Goal: Task Accomplishment & Management: Manage account settings

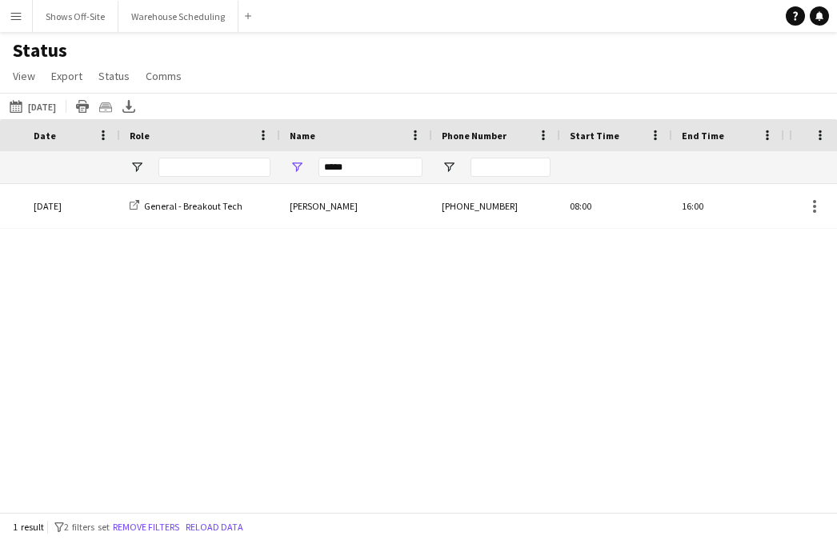
scroll to position [0, 234]
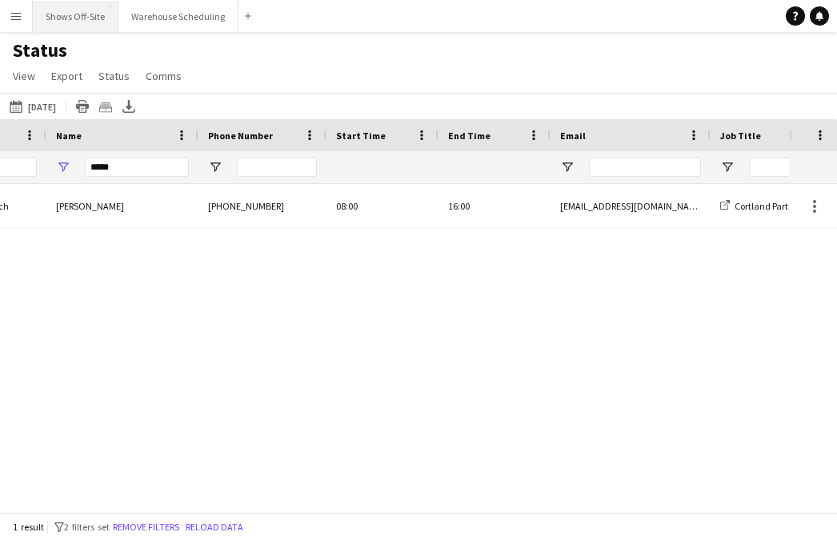
click at [84, 24] on button "Shows Off-Site Close" at bounding box center [76, 16] width 86 height 31
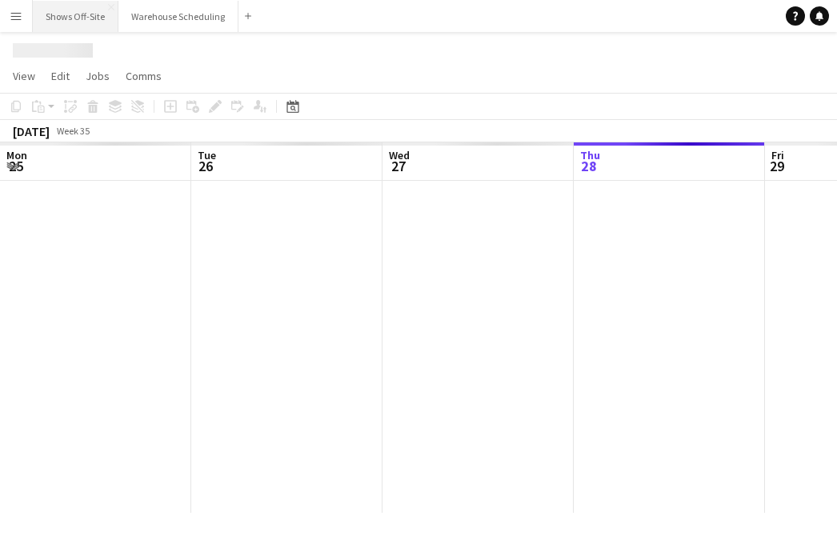
scroll to position [0, 383]
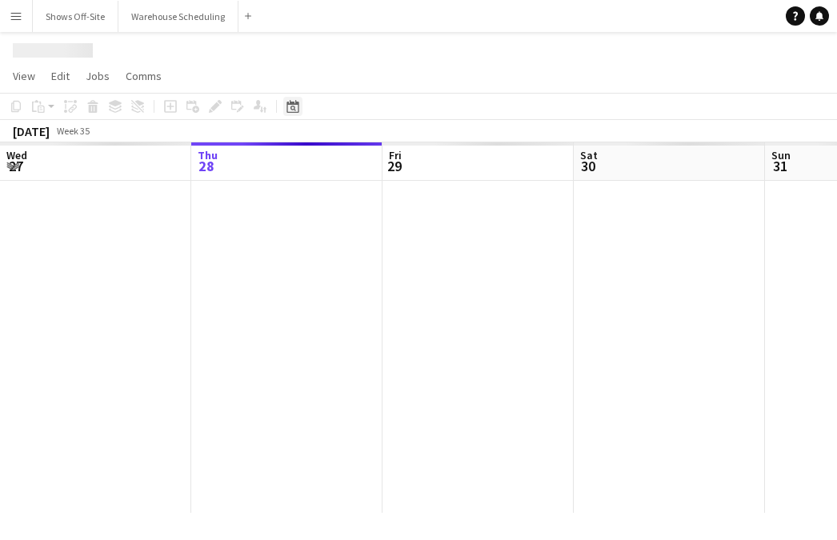
click at [294, 101] on icon "Date picker" at bounding box center [293, 106] width 13 height 13
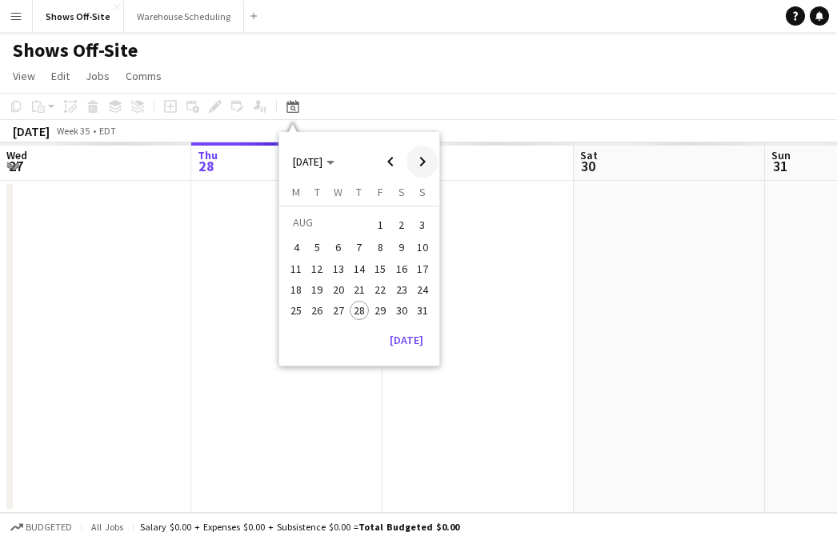
click at [423, 166] on span "Next month" at bounding box center [423, 162] width 32 height 32
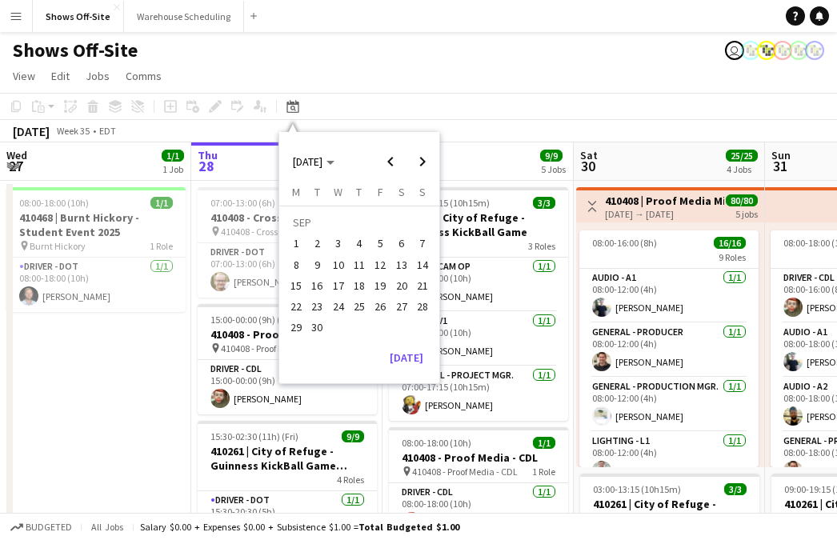
click at [404, 311] on span "27" at bounding box center [401, 306] width 19 height 19
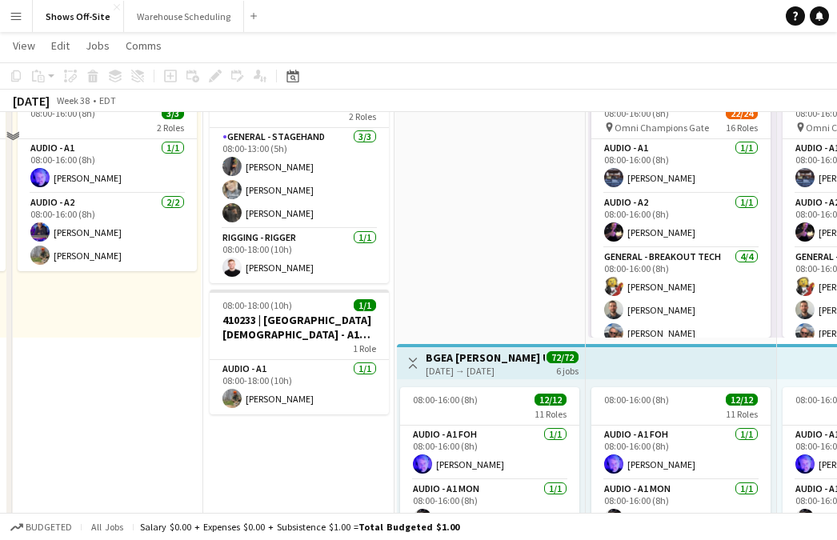
scroll to position [184, 0]
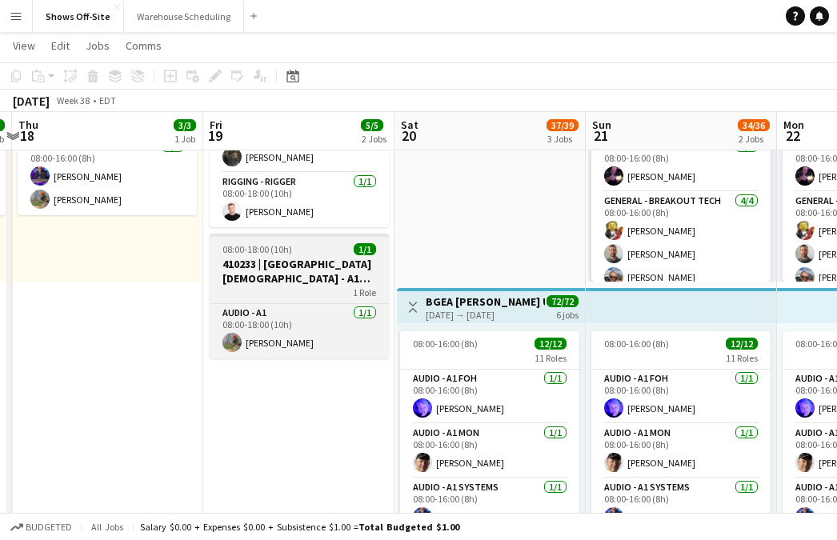
click at [254, 259] on h3 "410233 | [GEOGRAPHIC_DATA][DEMOGRAPHIC_DATA] - A1 Prep Day" at bounding box center [299, 271] width 179 height 29
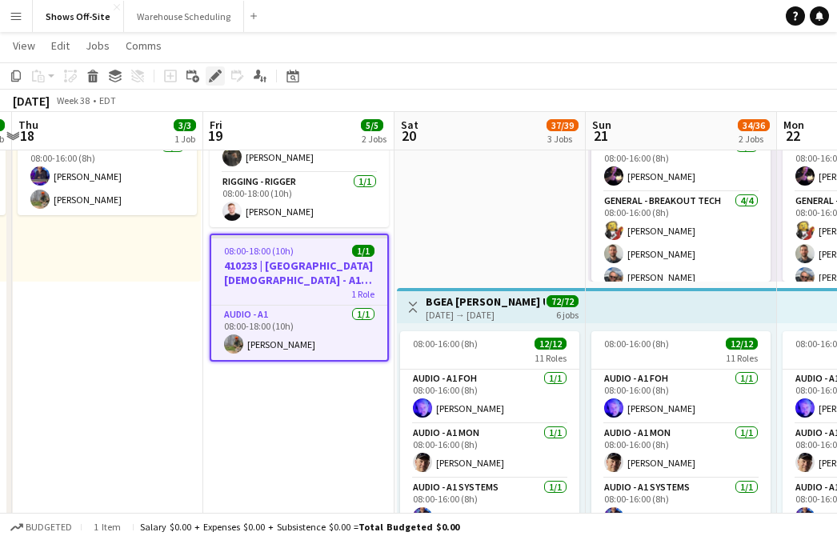
click at [216, 80] on icon "Edit" at bounding box center [215, 76] width 13 height 13
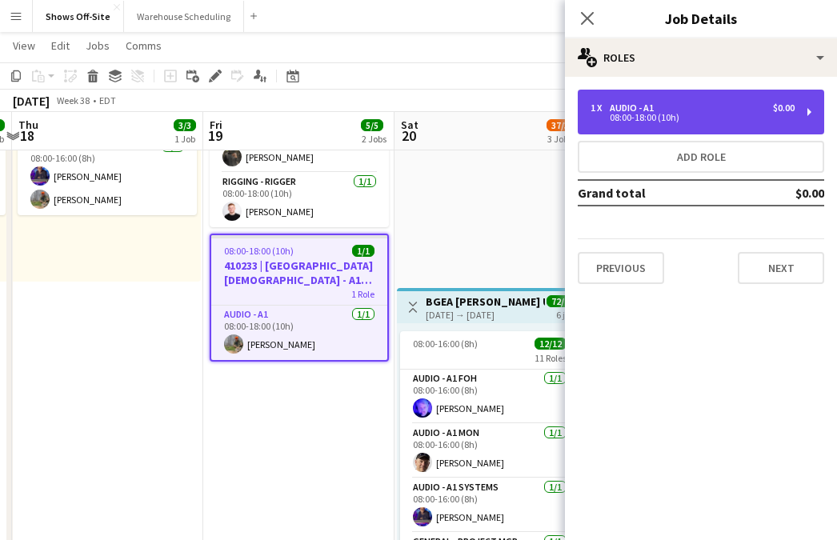
click at [696, 126] on div "1 x Audio - A1 $0.00 08:00-18:00 (10h)" at bounding box center [701, 112] width 246 height 45
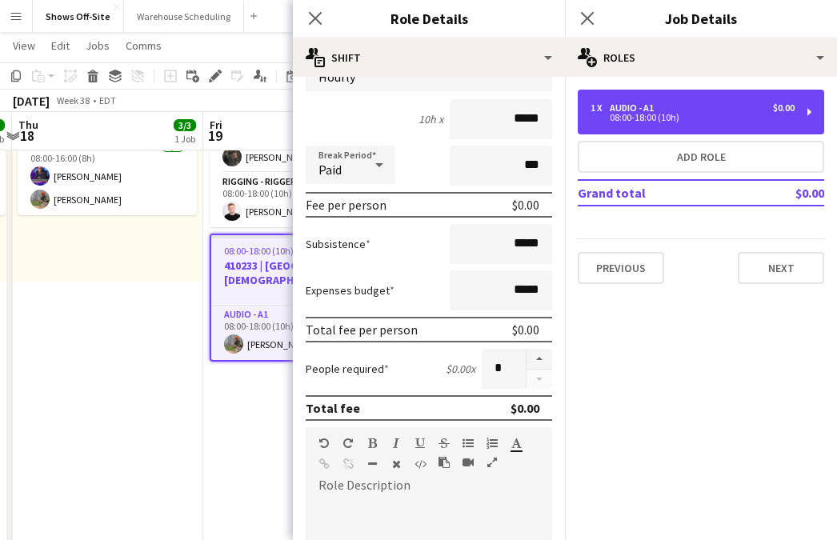
scroll to position [140, 0]
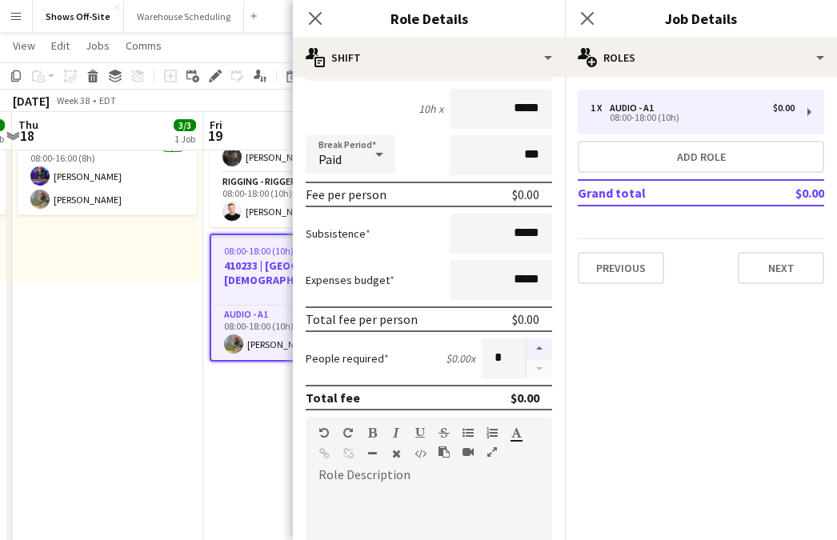
click at [530, 343] on button "button" at bounding box center [540, 349] width 26 height 21
type input "*"
click at [318, 15] on icon at bounding box center [314, 17] width 15 height 15
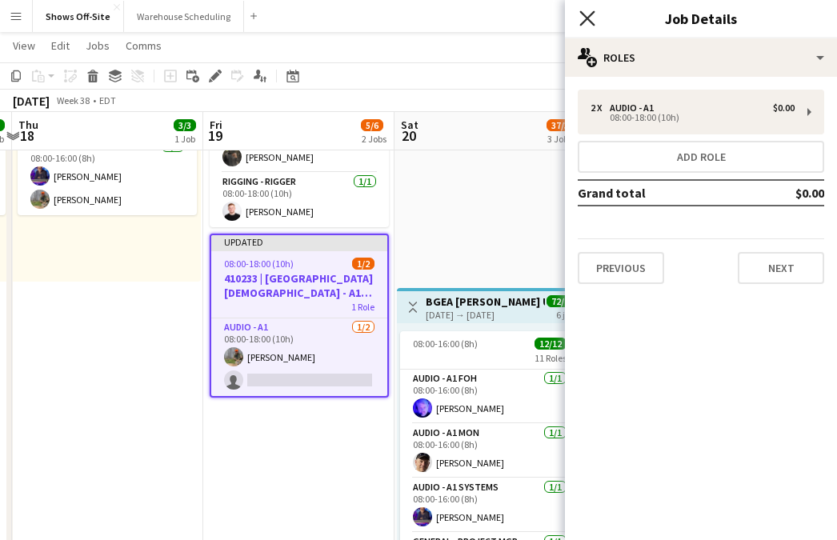
click at [581, 22] on icon "Close pop-in" at bounding box center [586, 17] width 15 height 15
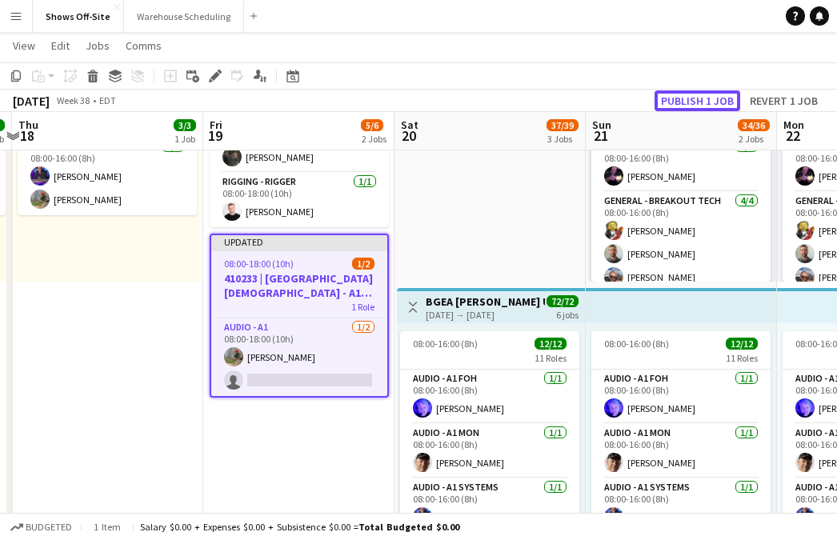
click at [671, 96] on button "Publish 1 job" at bounding box center [698, 100] width 86 height 21
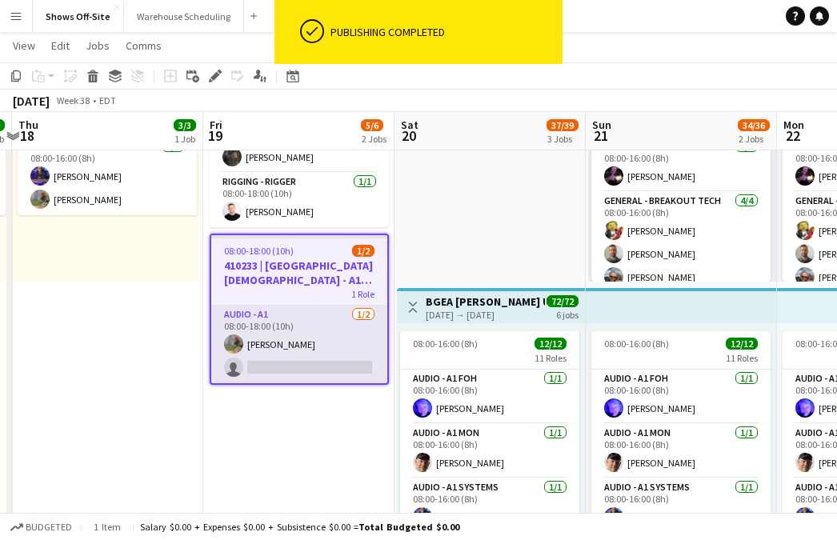
click at [326, 321] on app-card-role "Audio - A1 [DATE] 08:00-18:00 (10h) [PERSON_NAME] single-neutral-actions" at bounding box center [299, 345] width 176 height 78
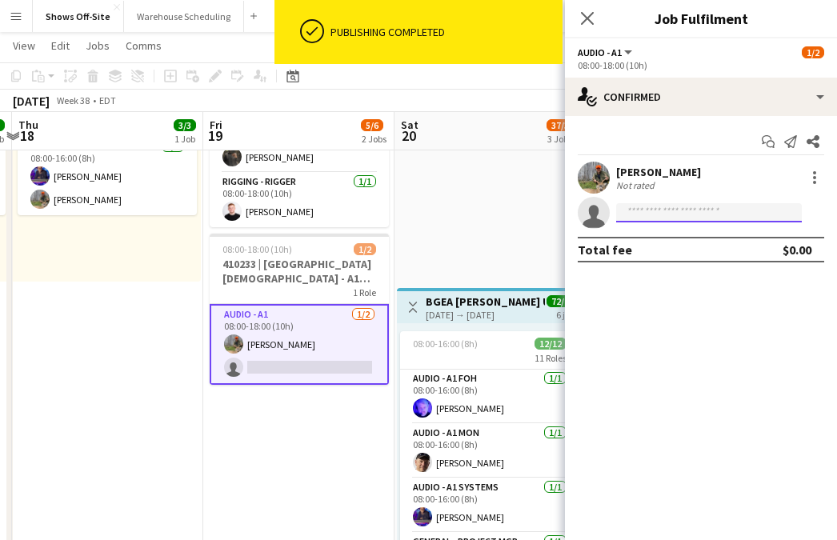
click at [667, 207] on input at bounding box center [709, 212] width 186 height 19
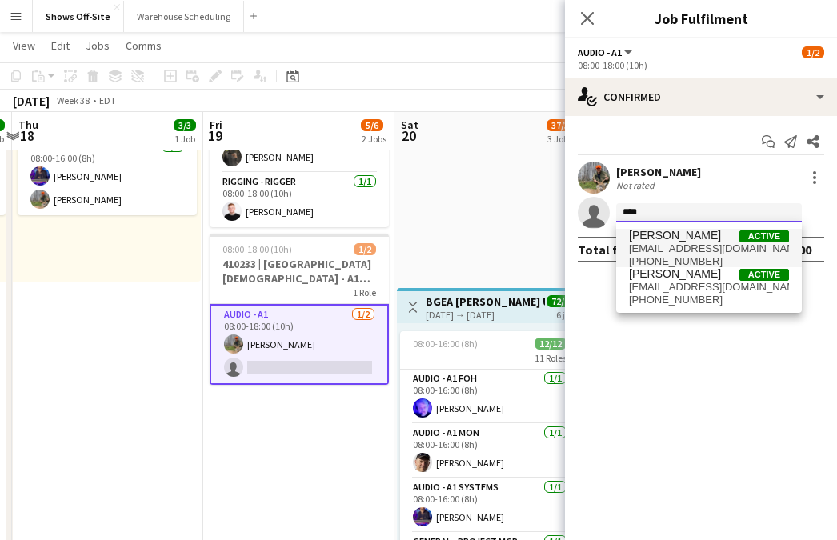
type input "****"
click at [707, 238] on span "[PERSON_NAME] Active" at bounding box center [709, 236] width 160 height 14
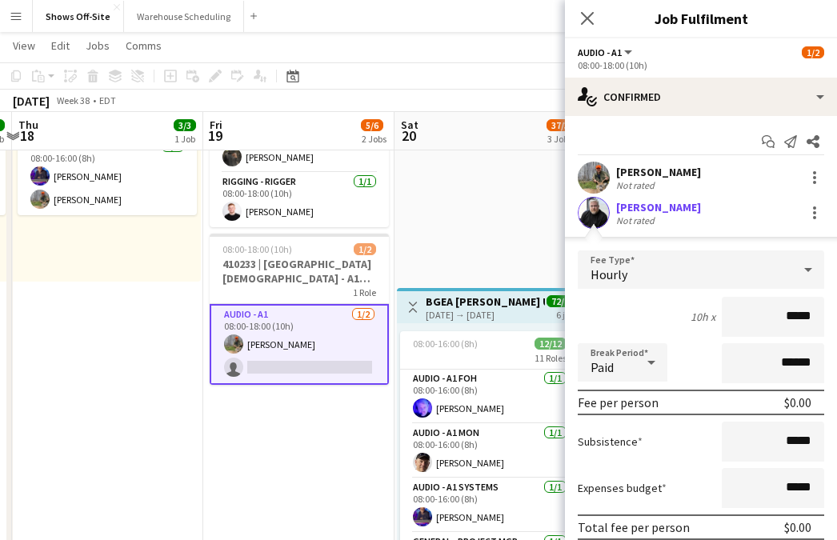
scroll to position [98, 0]
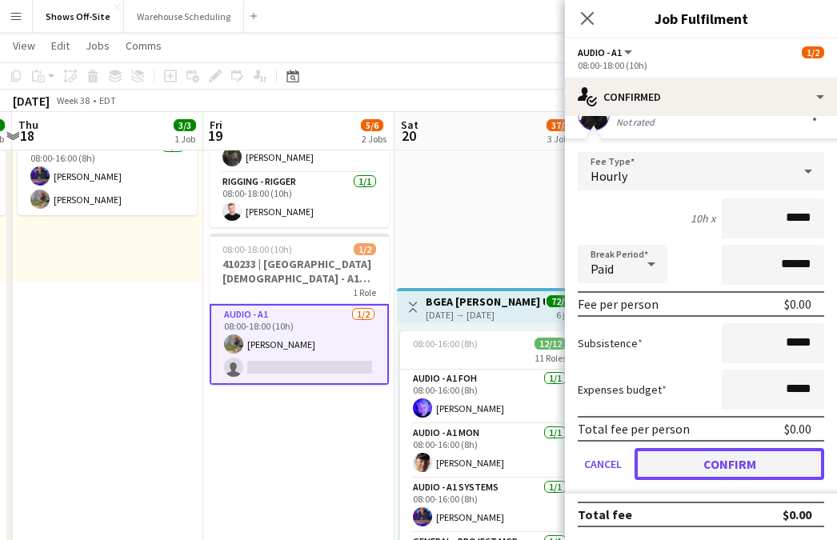
click at [750, 473] on button "Confirm" at bounding box center [730, 464] width 190 height 32
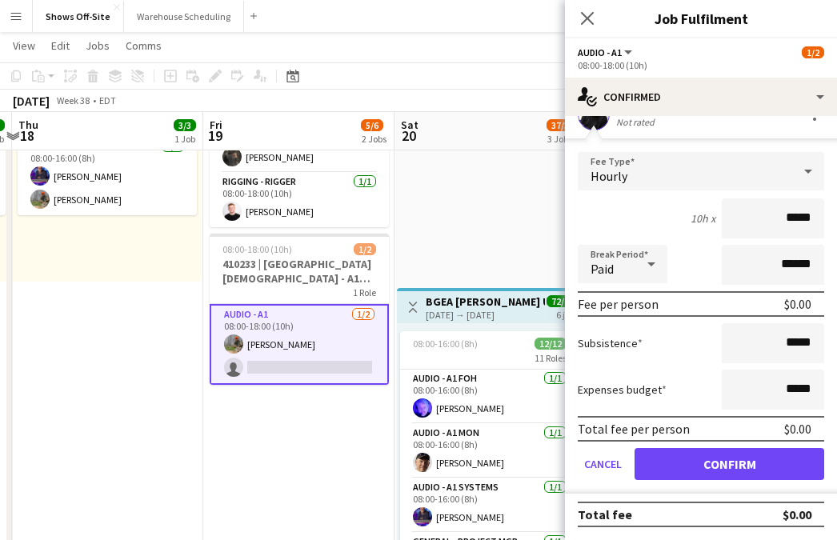
scroll to position [0, 0]
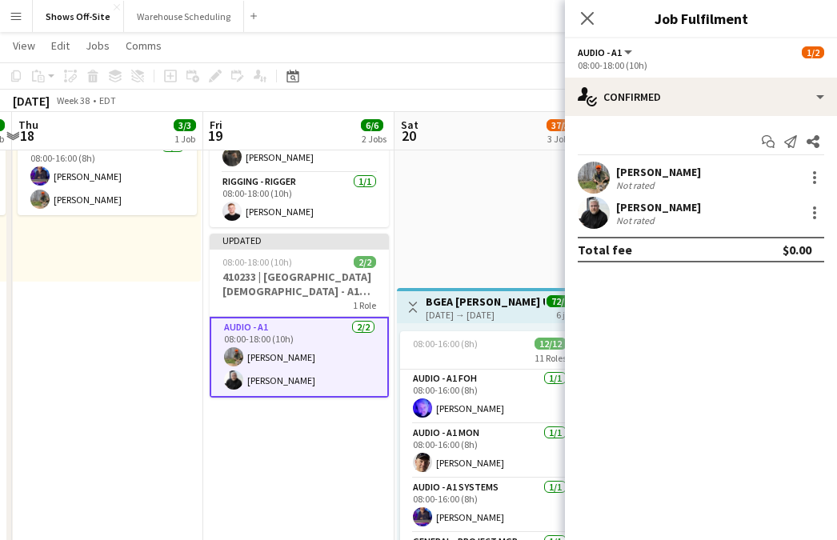
click at [584, 7] on div "Close pop-in" at bounding box center [587, 18] width 45 height 37
click at [586, 17] on icon at bounding box center [586, 17] width 15 height 15
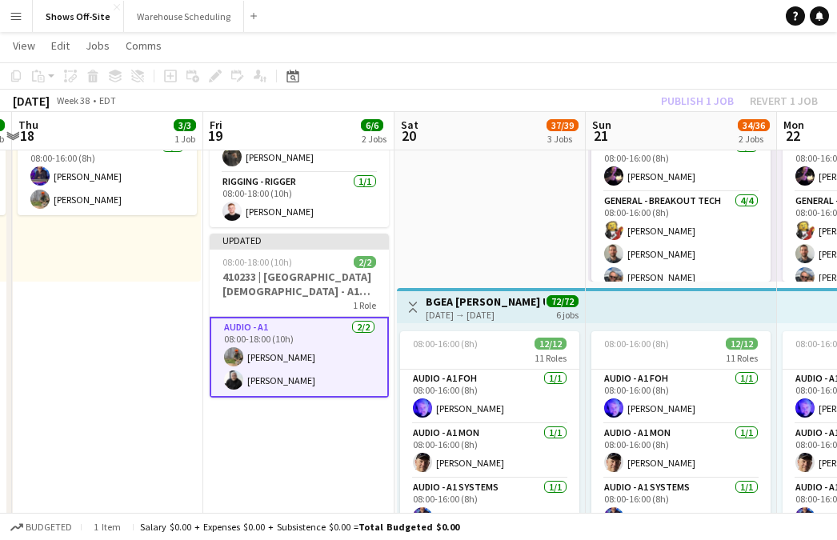
click at [676, 105] on div "Publish 1 job Revert 1 job" at bounding box center [739, 100] width 195 height 21
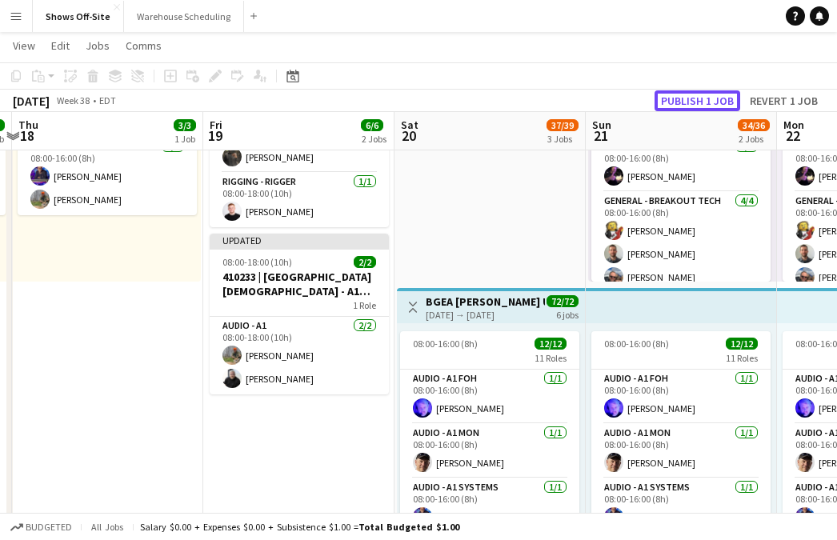
click at [676, 105] on button "Publish 1 job" at bounding box center [698, 100] width 86 height 21
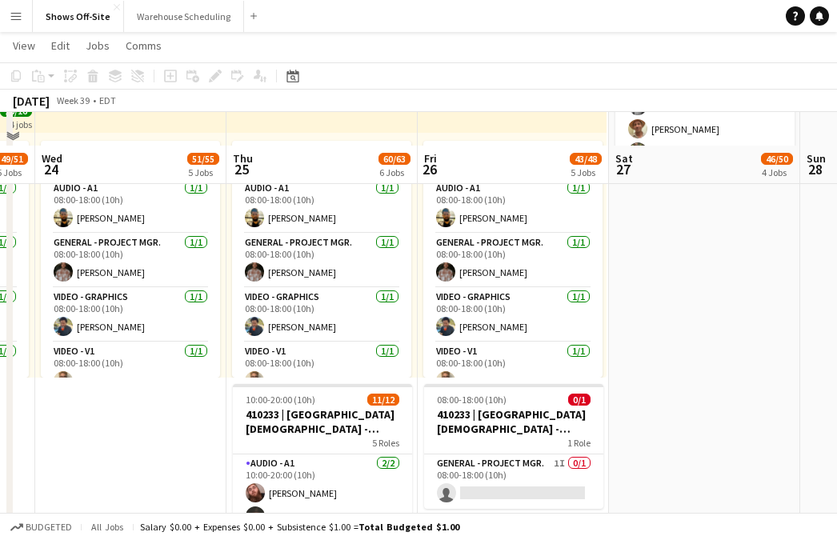
scroll to position [1323, 0]
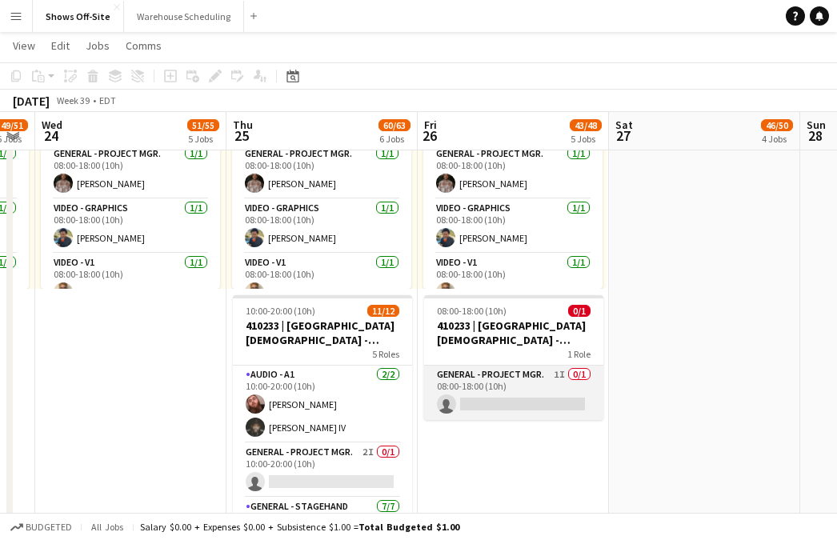
click at [495, 392] on app-card-role "General - Project Mgr. 1I 0/1 08:00-18:00 (10h) single-neutral-actions" at bounding box center [513, 393] width 179 height 54
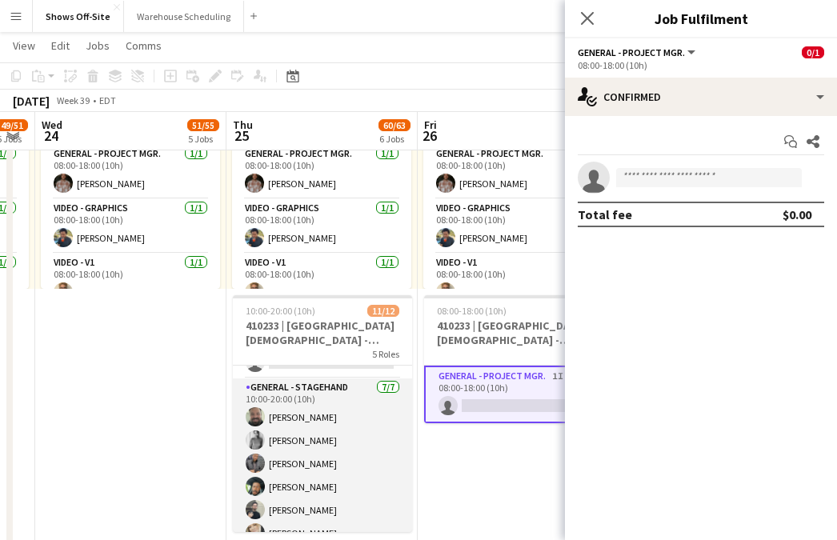
scroll to position [0, 0]
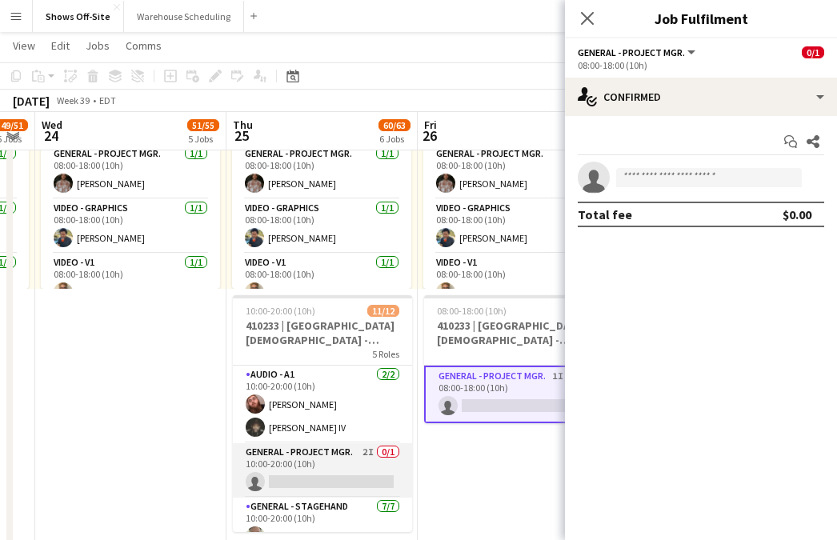
click at [336, 453] on app-card-role "General - Project Mgr. 2I 0/1 10:00-20:00 (10h) single-neutral-actions" at bounding box center [322, 470] width 179 height 54
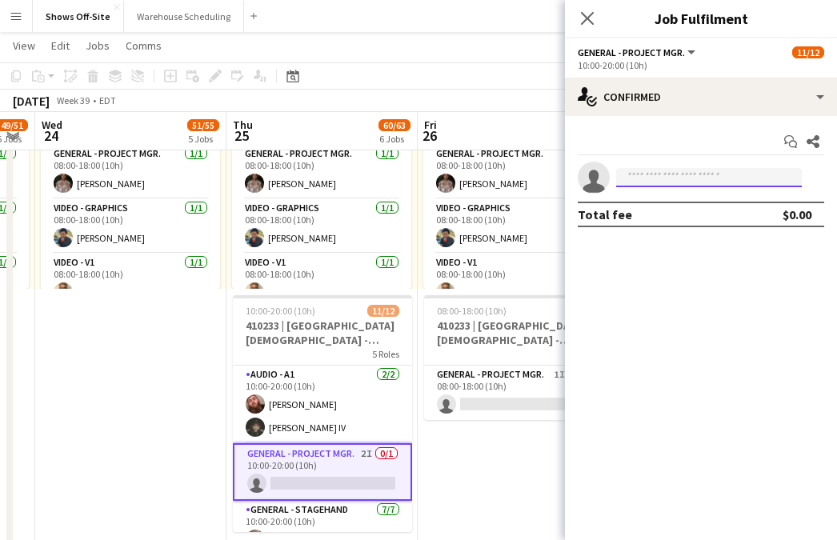
click at [679, 177] on input at bounding box center [709, 177] width 186 height 19
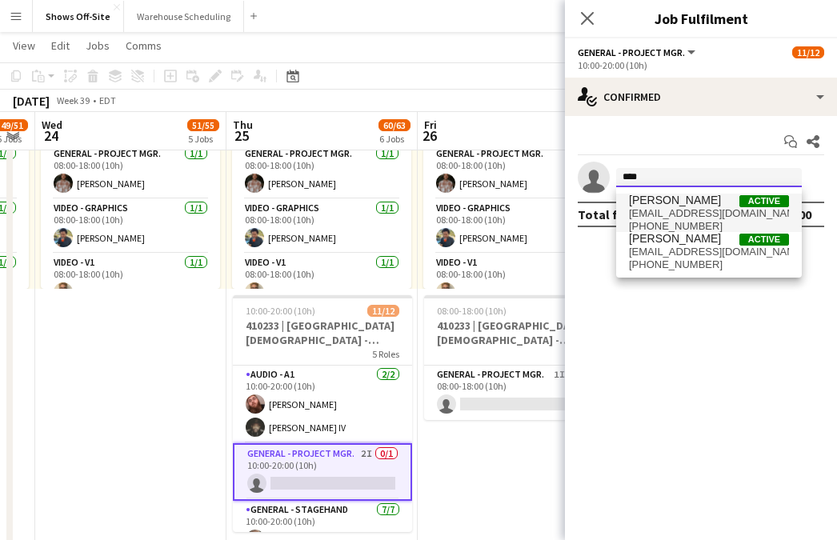
type input "****"
click at [683, 211] on span "[EMAIL_ADDRESS][DOMAIN_NAME]" at bounding box center [709, 213] width 160 height 13
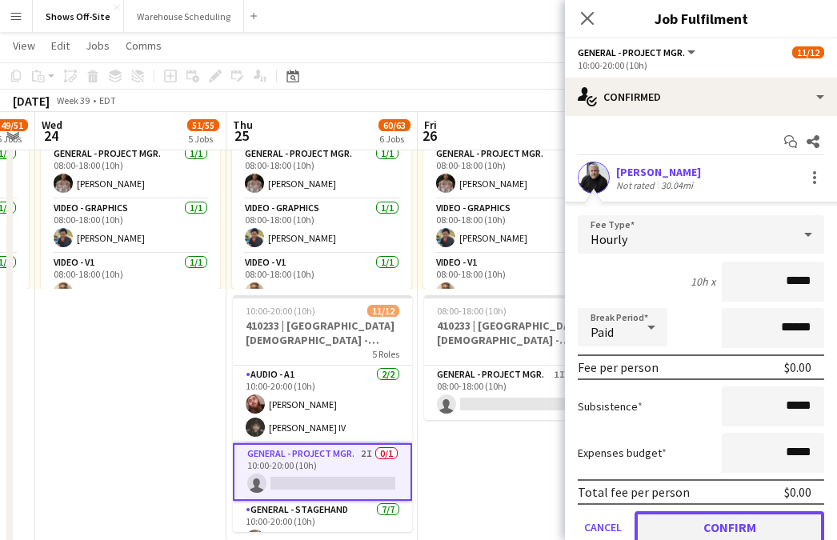
click at [743, 528] on button "Confirm" at bounding box center [730, 527] width 190 height 32
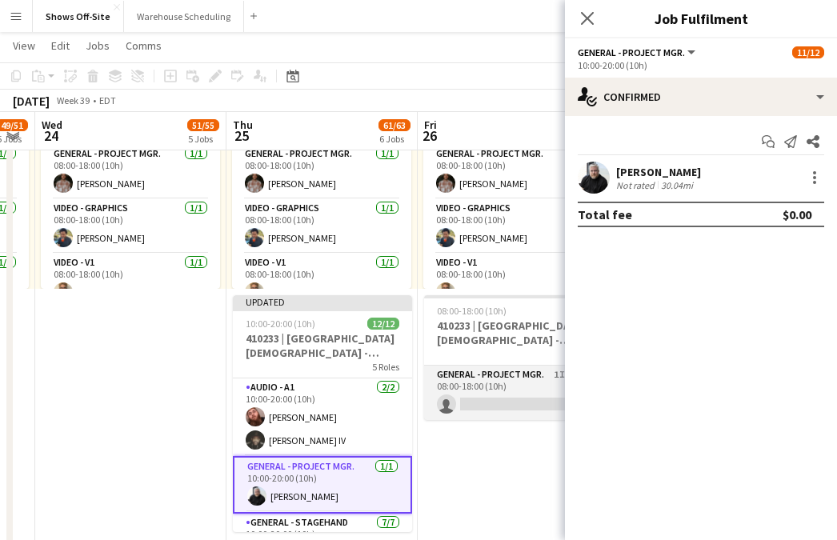
click at [471, 388] on app-card-role "General - Project Mgr. 1I 0/1 08:00-18:00 (10h) single-neutral-actions" at bounding box center [513, 393] width 179 height 54
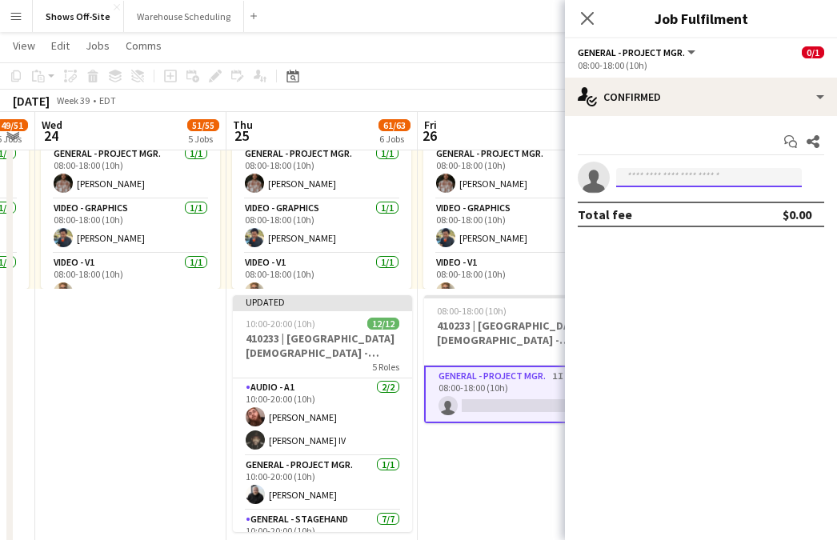
click at [699, 174] on input at bounding box center [709, 177] width 186 height 19
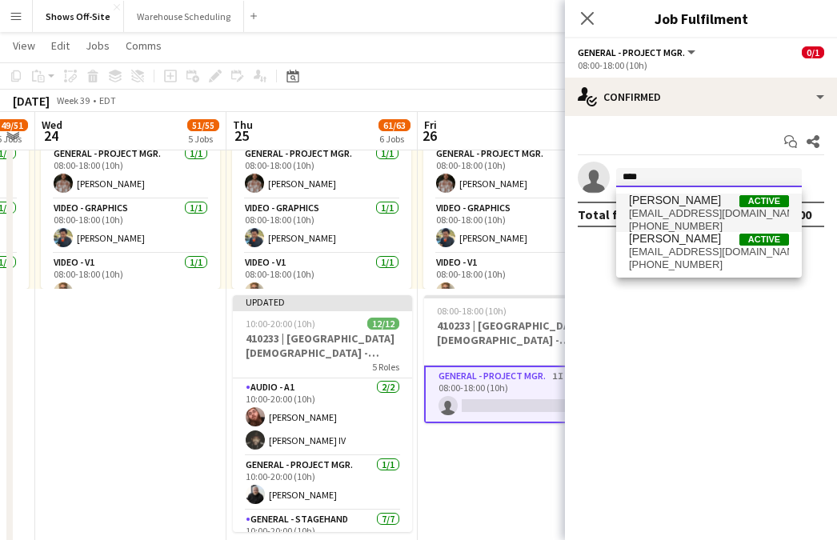
type input "****"
click at [728, 210] on span "[EMAIL_ADDRESS][DOMAIN_NAME]" at bounding box center [709, 213] width 160 height 13
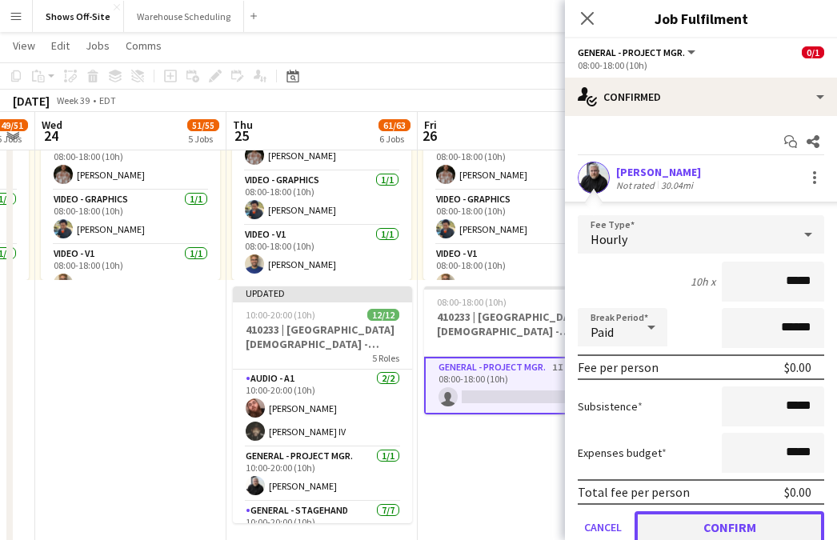
click at [729, 523] on button "Confirm" at bounding box center [730, 527] width 190 height 32
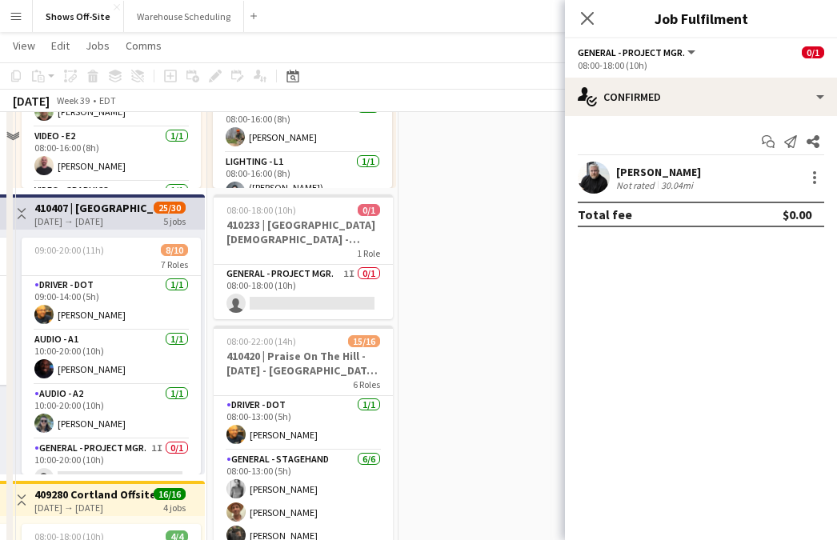
scroll to position [675, 0]
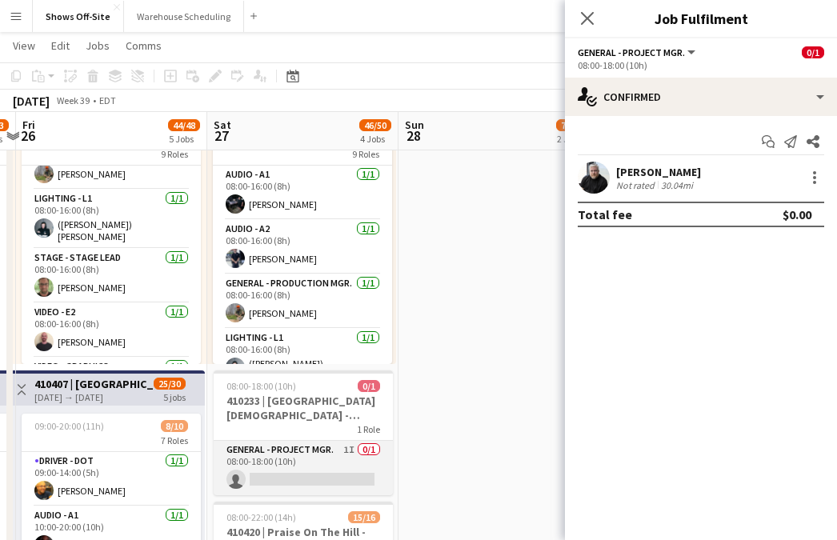
click at [307, 459] on app-card-role "General - Project Mgr. 1I 0/1 08:00-18:00 (10h) single-neutral-actions" at bounding box center [303, 468] width 179 height 54
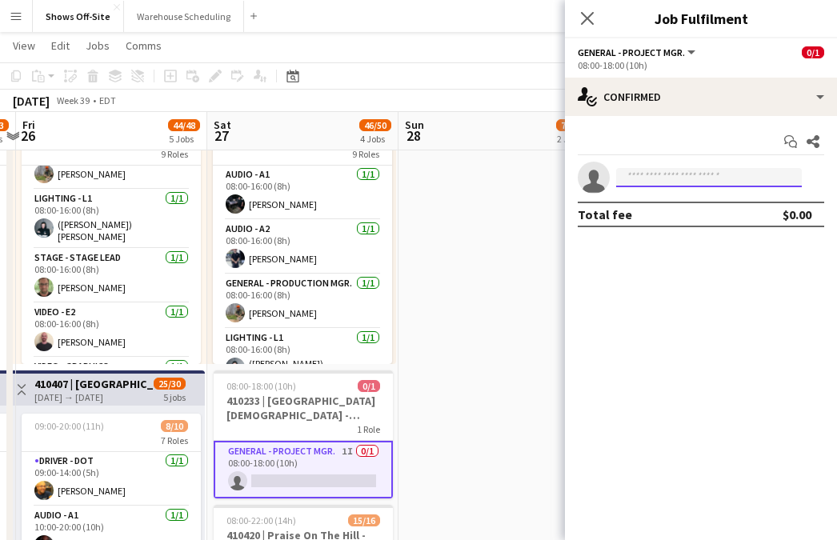
click at [698, 178] on input at bounding box center [709, 177] width 186 height 19
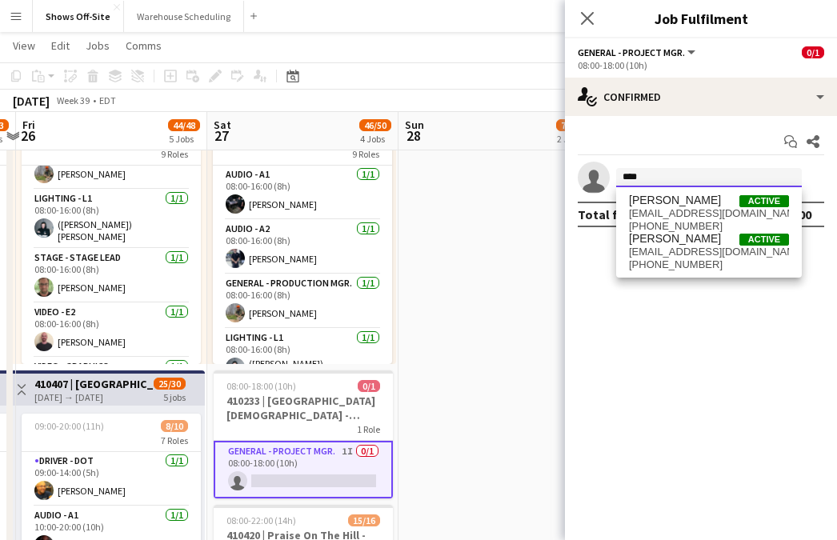
type input "****"
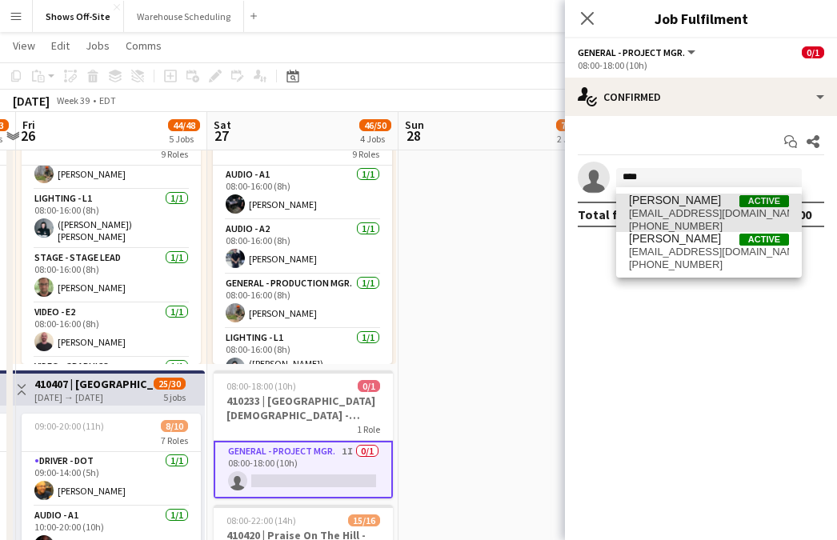
click at [703, 217] on span "[EMAIL_ADDRESS][DOMAIN_NAME]" at bounding box center [709, 213] width 160 height 13
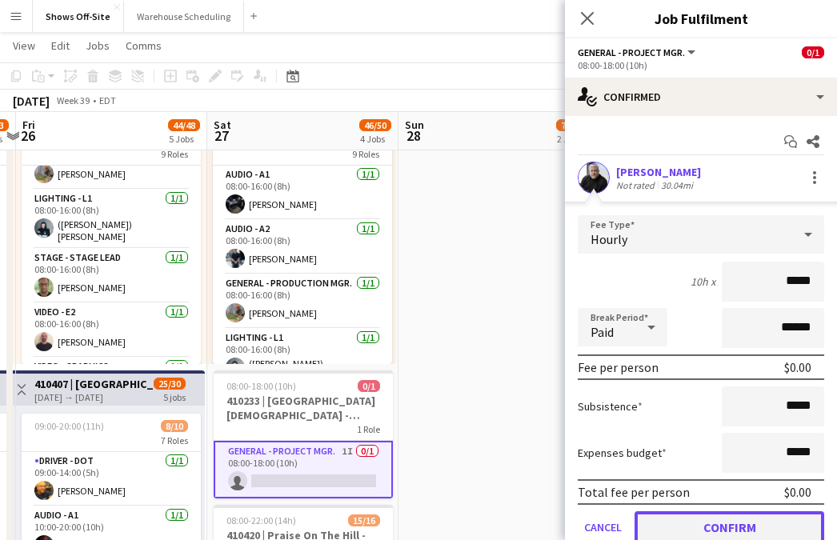
click at [765, 521] on button "Confirm" at bounding box center [730, 527] width 190 height 32
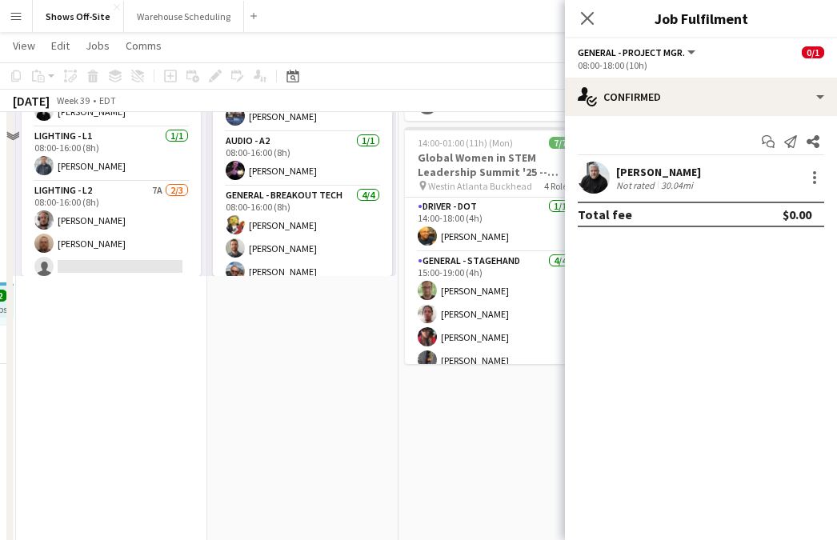
scroll to position [0, 0]
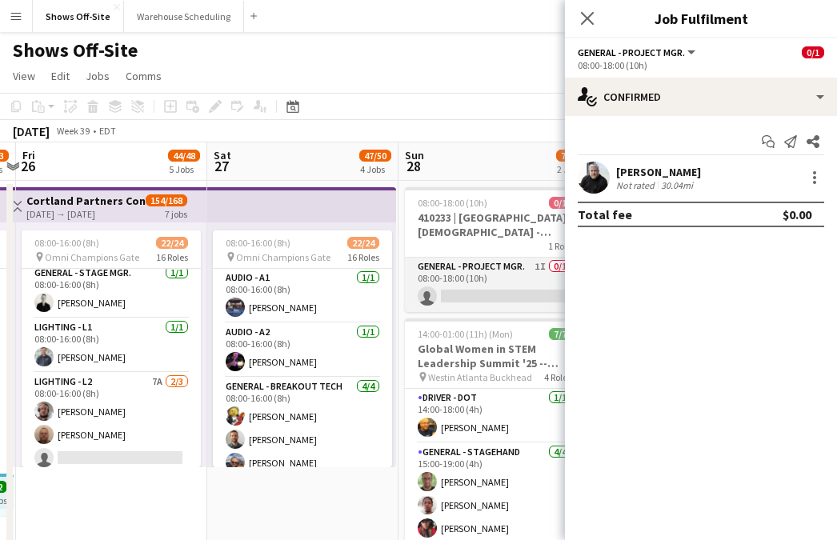
click at [491, 273] on app-card-role "General - Project Mgr. 1I 0/1 08:00-18:00 (10h) single-neutral-actions" at bounding box center [494, 285] width 179 height 54
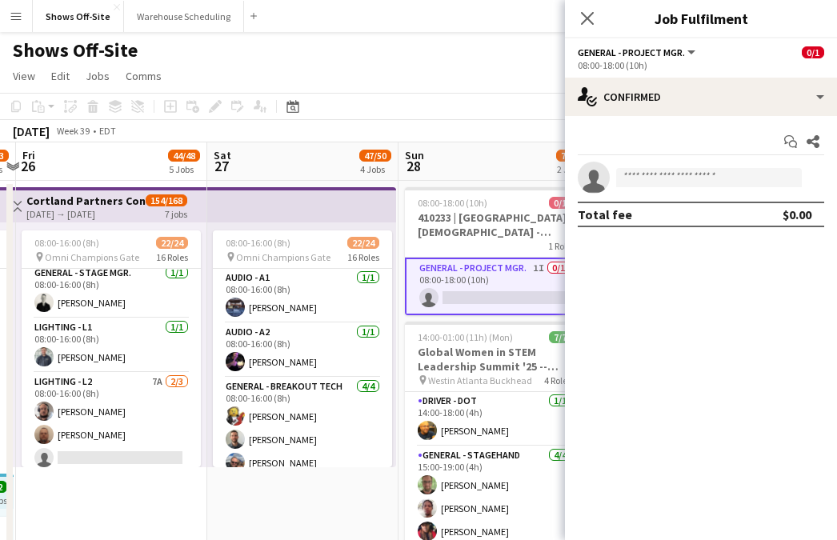
click at [719, 162] on app-invite-slot "single-neutral-actions" at bounding box center [701, 178] width 272 height 32
click at [719, 173] on input at bounding box center [709, 177] width 186 height 19
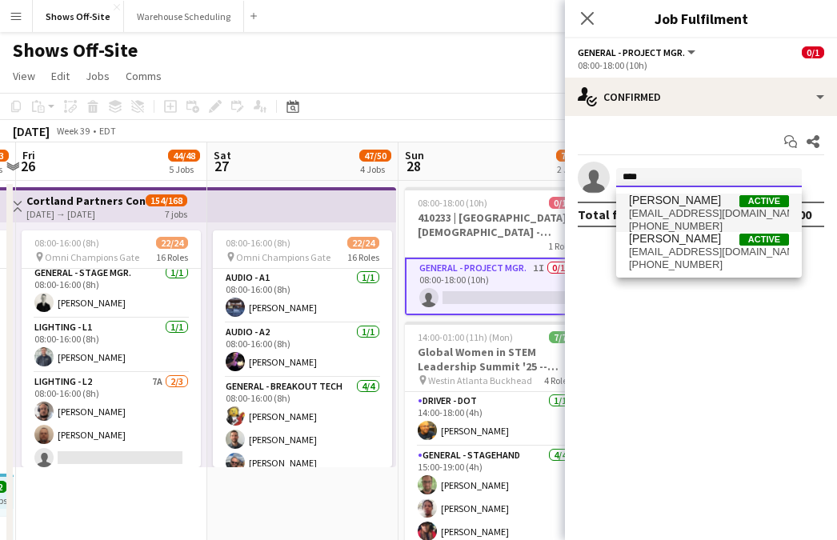
type input "****"
click at [698, 223] on span "[PHONE_NUMBER]" at bounding box center [709, 226] width 160 height 13
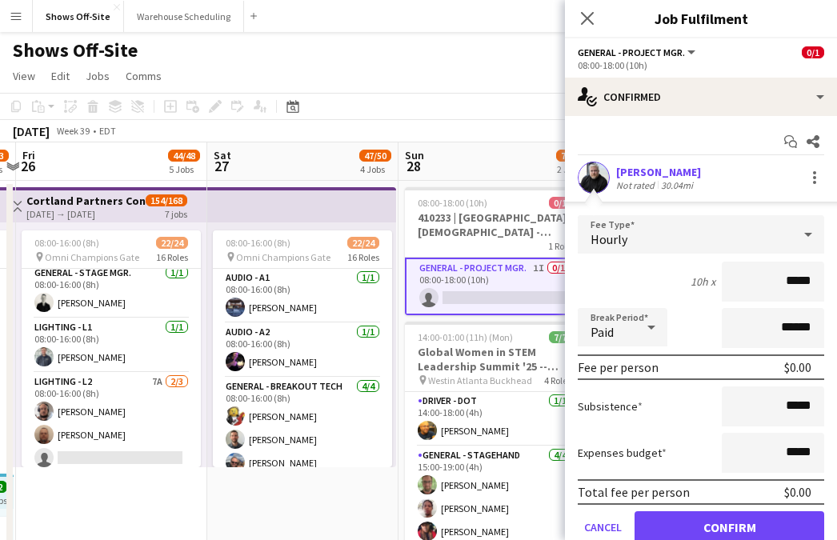
scroll to position [63, 0]
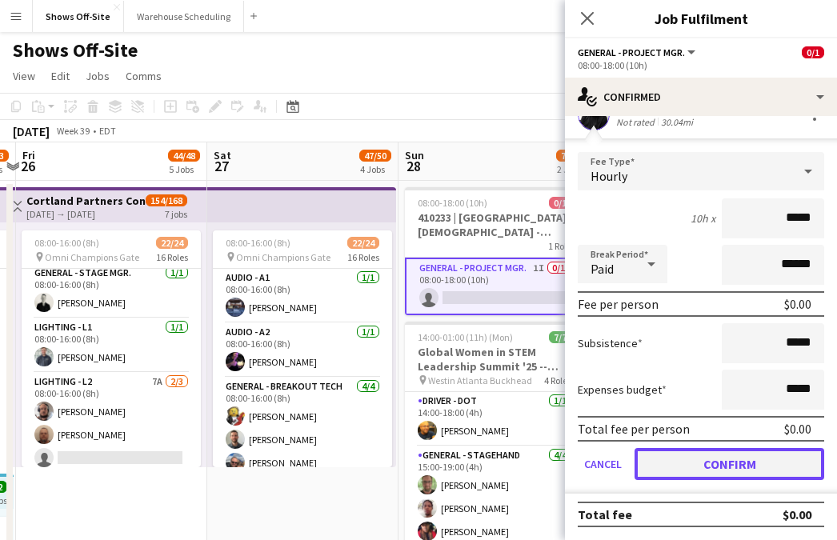
click at [715, 455] on button "Confirm" at bounding box center [730, 464] width 190 height 32
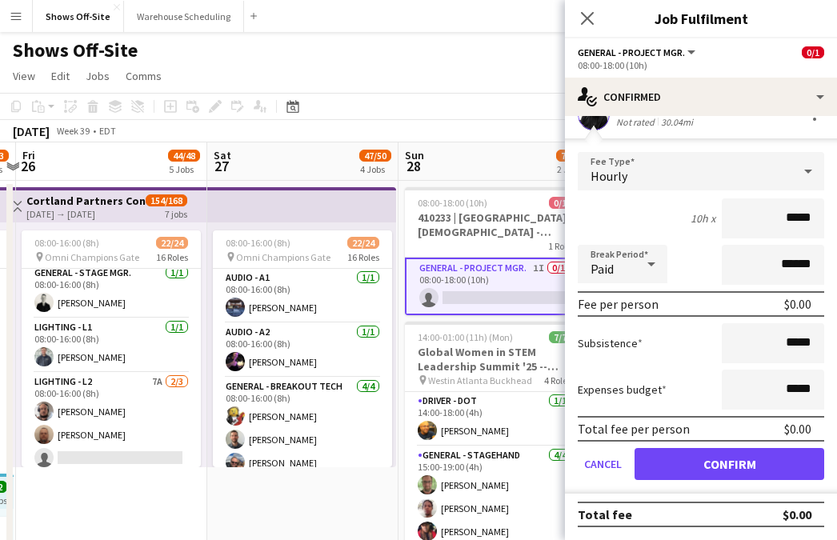
scroll to position [0, 0]
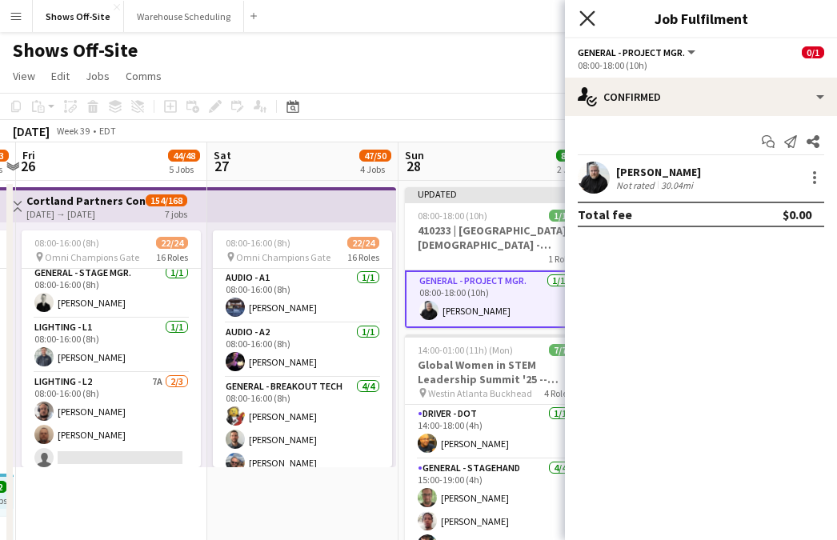
click at [588, 13] on icon "Close pop-in" at bounding box center [586, 17] width 15 height 15
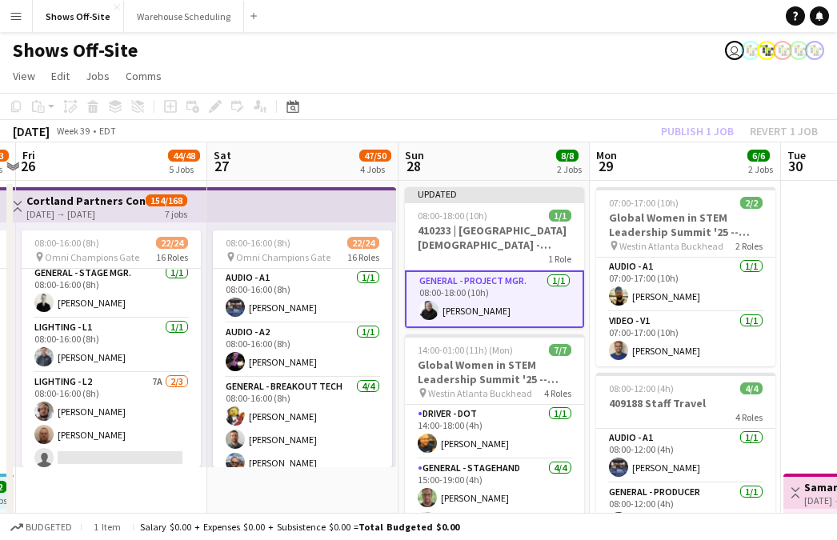
click at [592, 173] on app-board-header-date "Mon 29 6/6 2 Jobs" at bounding box center [685, 161] width 191 height 38
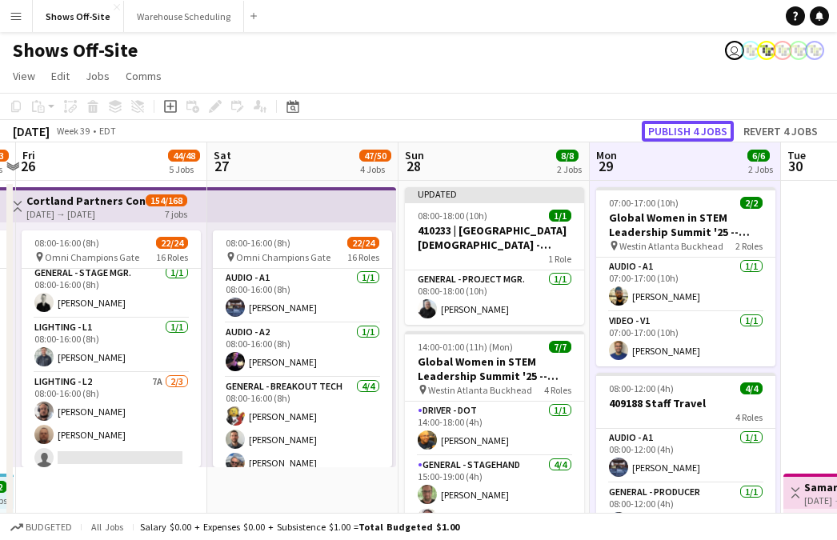
click at [676, 130] on button "Publish 4 jobs" at bounding box center [688, 131] width 92 height 21
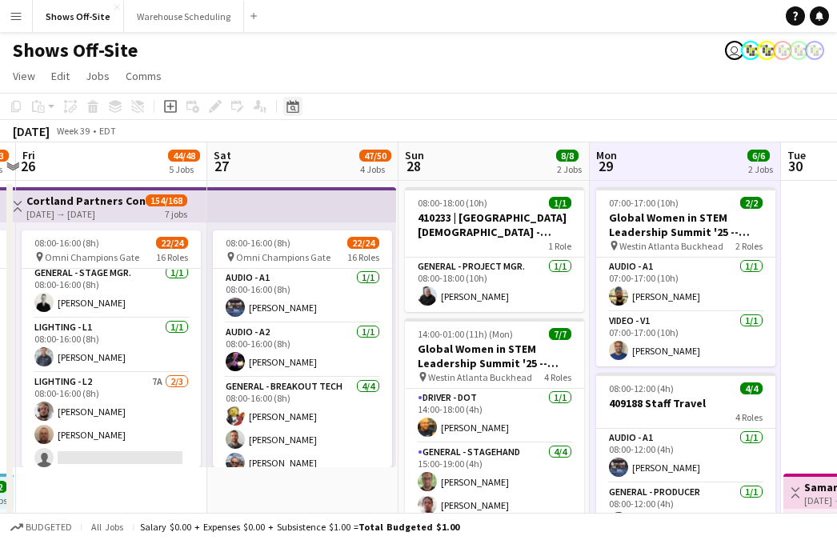
click at [298, 113] on div "Date picker" at bounding box center [292, 106] width 19 height 19
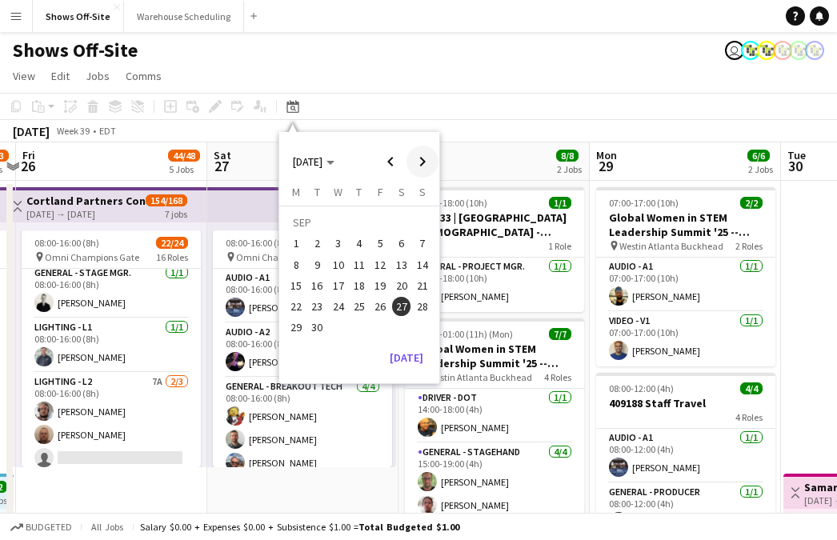
click at [426, 158] on span "Next month" at bounding box center [423, 162] width 32 height 32
click at [419, 291] on span "19" at bounding box center [422, 285] width 19 height 19
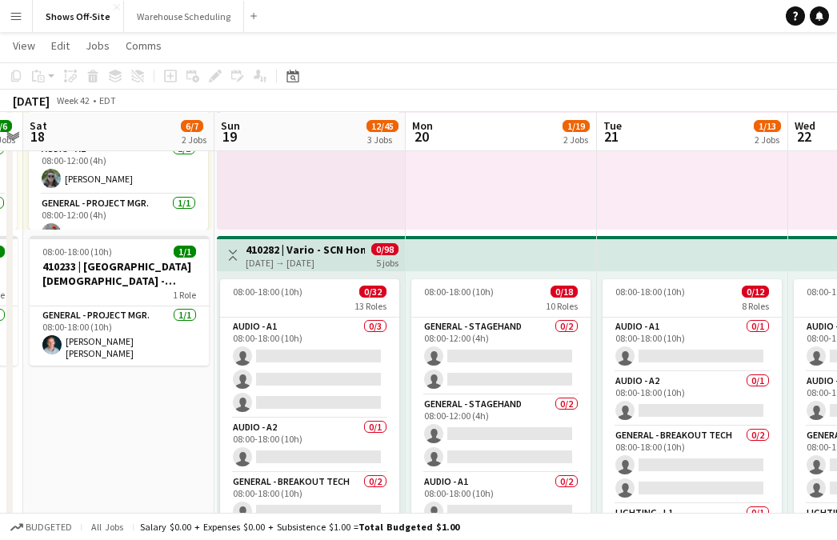
scroll to position [237, 0]
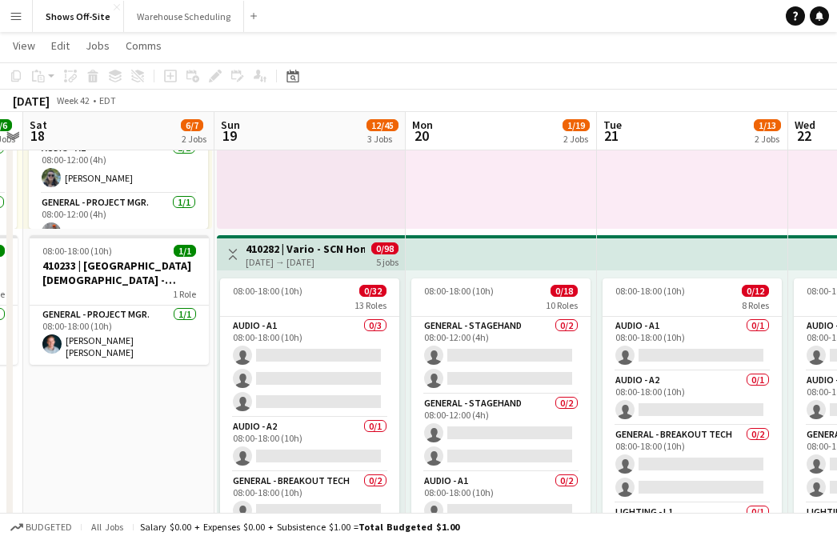
click at [278, 249] on h3 "410282 | Vario - SCN Homeland Security Summit 2025" at bounding box center [305, 249] width 119 height 14
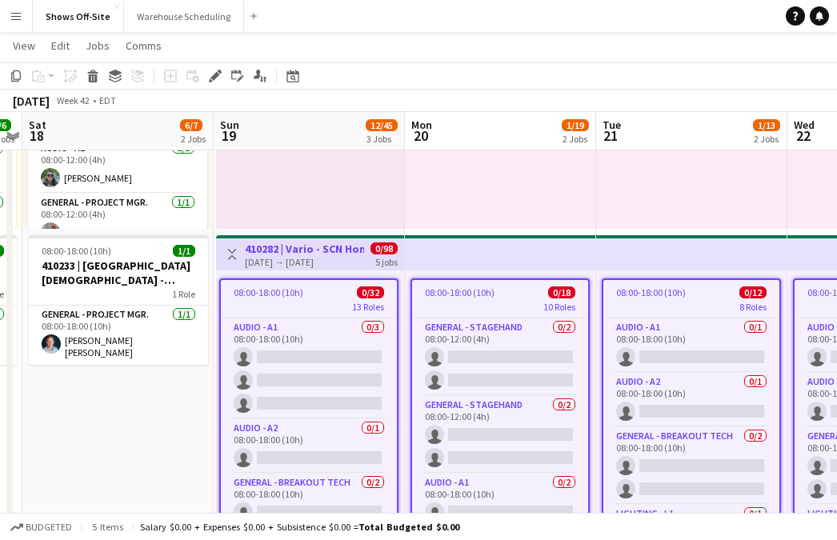
click at [288, 281] on app-job-card "08:00-18:00 (10h) 0/32 13 Roles Audio - A1 0/3 08:00-18:00 (10h) single-neutral…" at bounding box center [308, 397] width 179 height 237
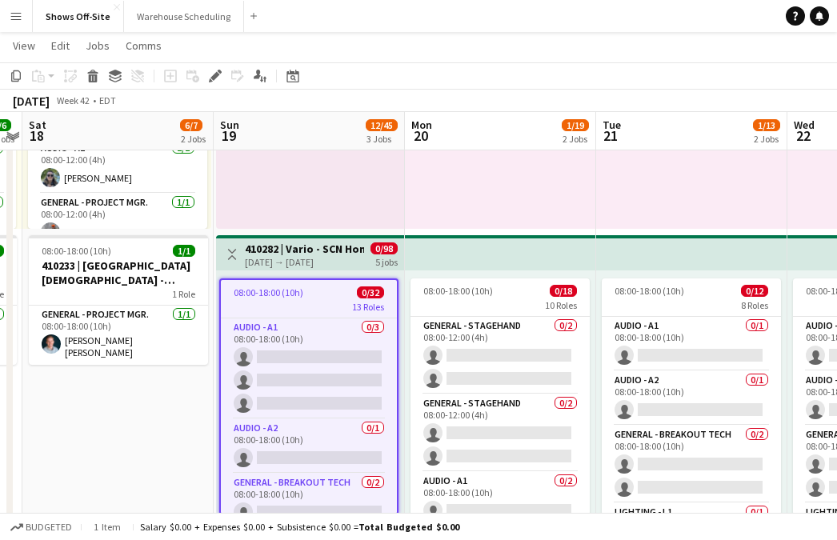
click at [287, 259] on div "[DATE] → [DATE]" at bounding box center [304, 262] width 119 height 12
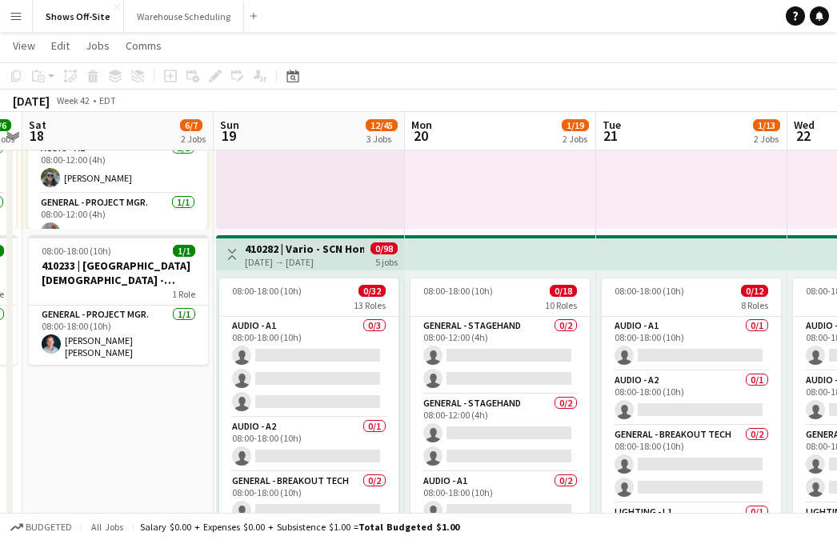
click at [285, 252] on h3 "410282 | Vario - SCN Homeland Security Summit 2025" at bounding box center [304, 249] width 119 height 14
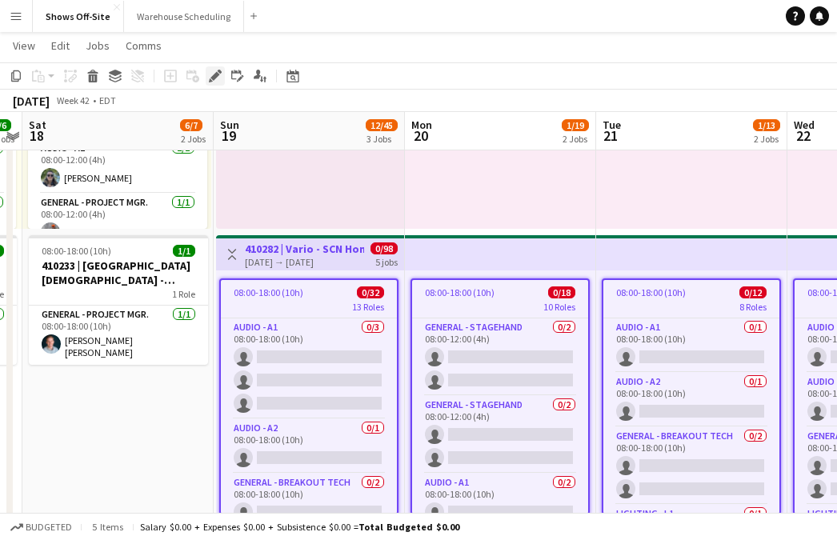
click at [212, 79] on icon "Edit" at bounding box center [215, 76] width 13 height 13
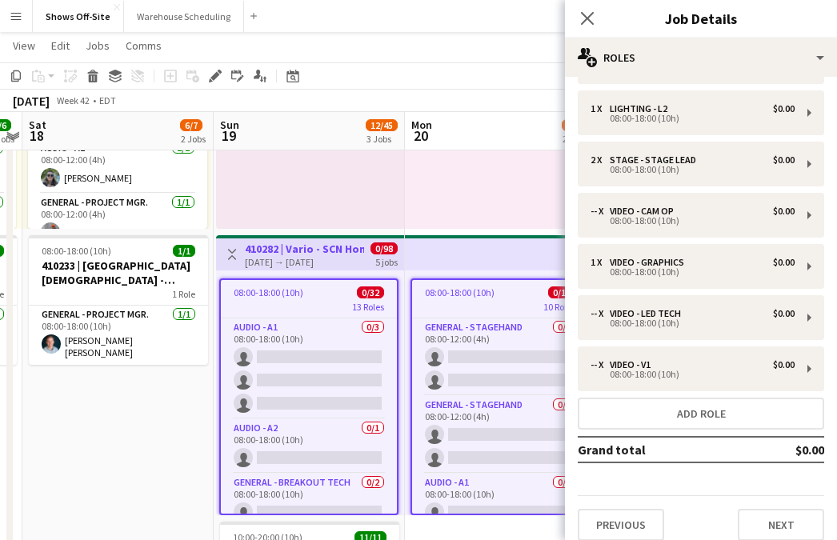
scroll to position [269, 0]
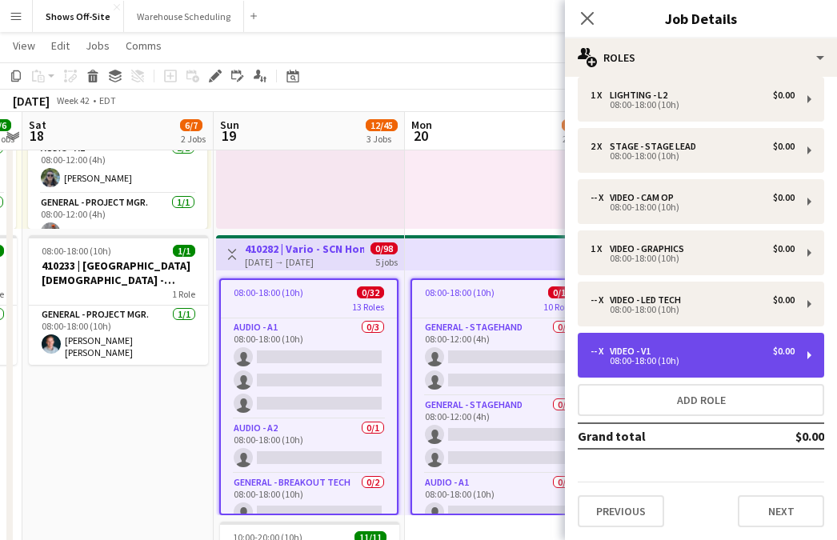
click at [726, 339] on div "-- x Video - V1 $0.00 08:00-18:00 (10h)" at bounding box center [701, 355] width 246 height 45
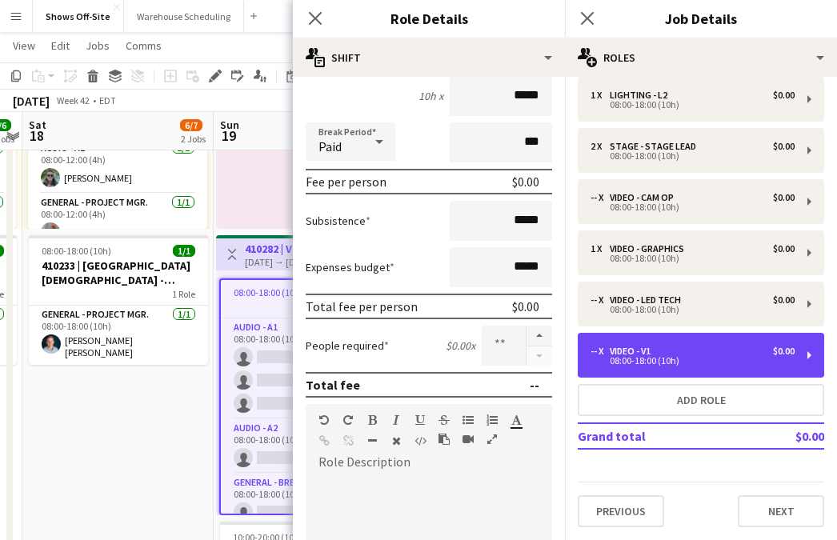
scroll to position [462, 0]
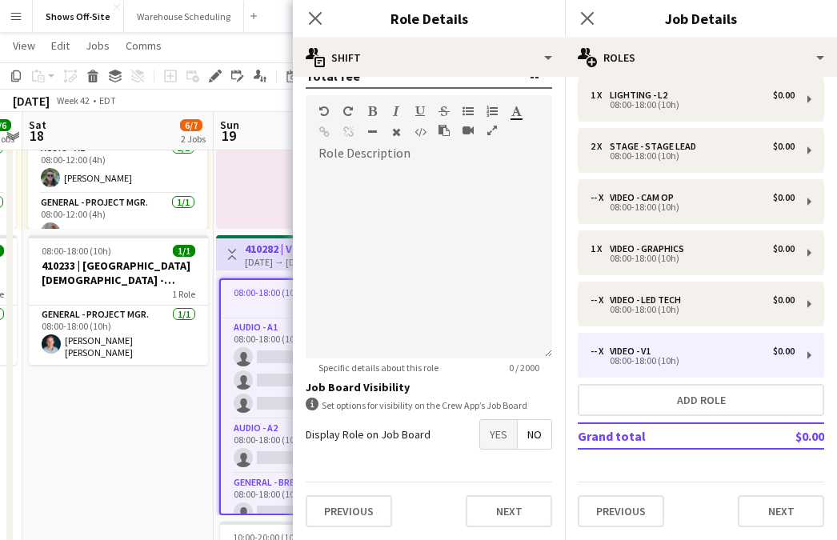
click at [498, 427] on span "Yes" at bounding box center [498, 434] width 37 height 29
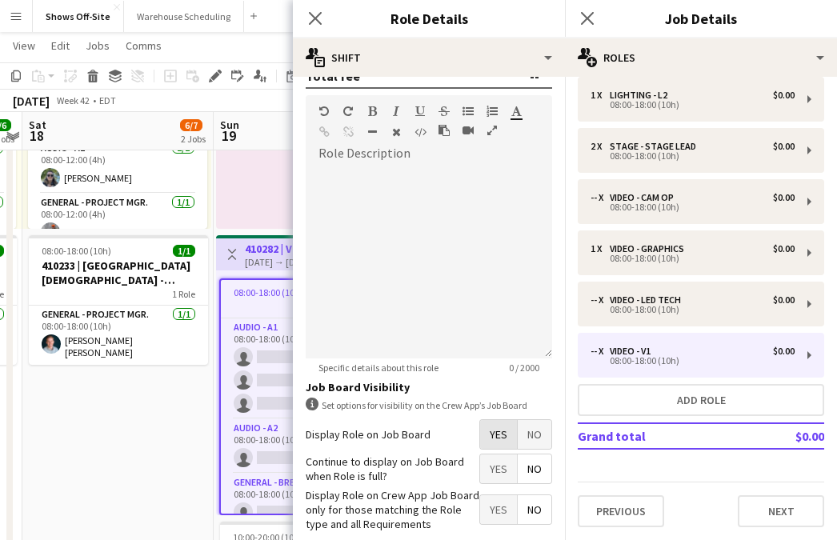
scroll to position [543, 0]
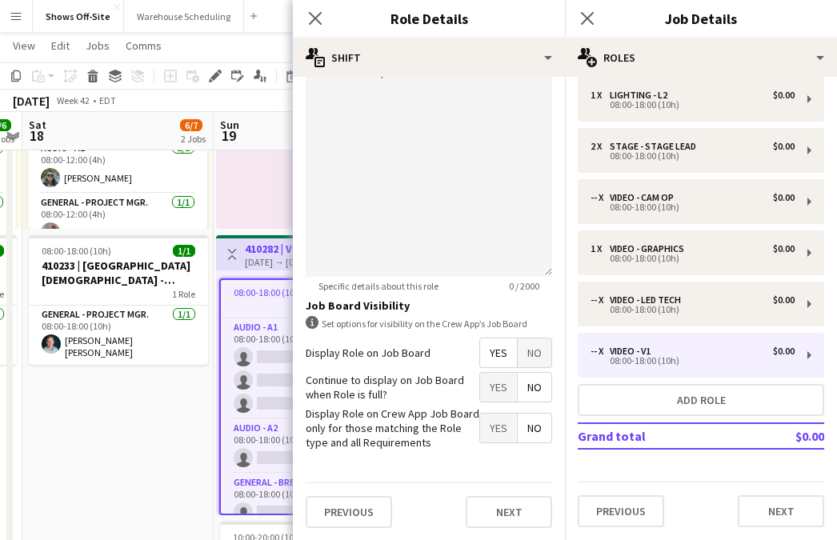
click at [518, 396] on span "No" at bounding box center [535, 387] width 34 height 29
click at [492, 424] on span "Yes" at bounding box center [498, 428] width 37 height 29
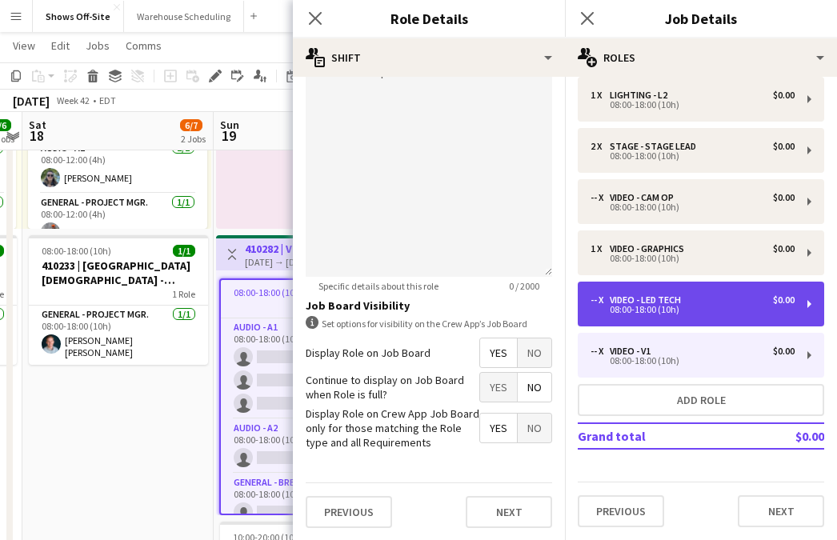
click at [629, 319] on div "-- x Video - LED Tech $0.00 08:00-18:00 (10h)" at bounding box center [701, 304] width 246 height 45
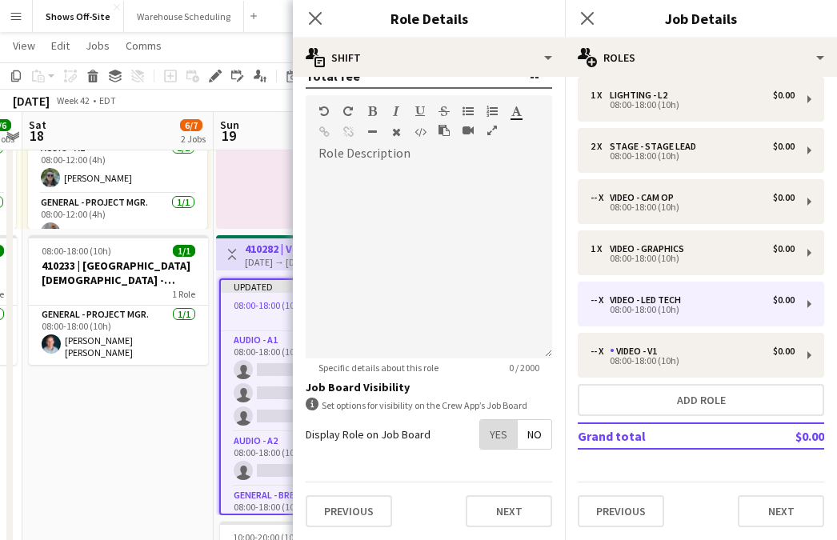
click at [495, 433] on span "Yes" at bounding box center [498, 434] width 37 height 29
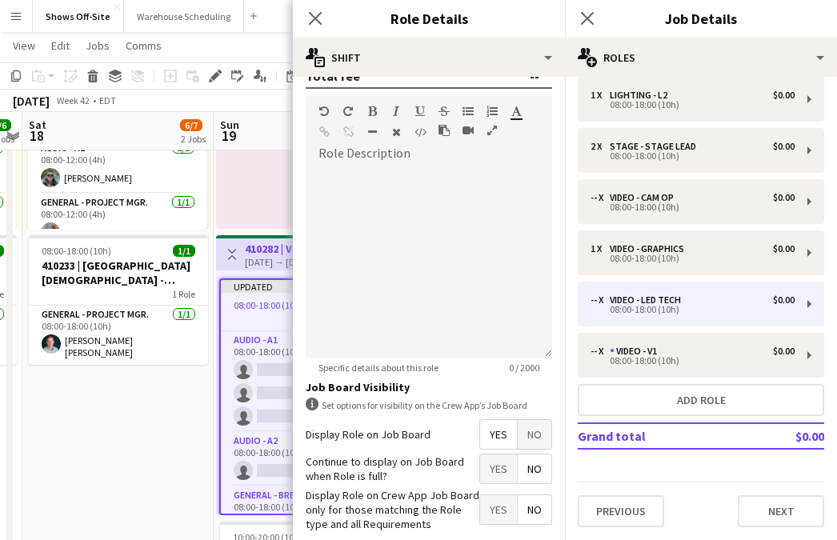
scroll to position [543, 0]
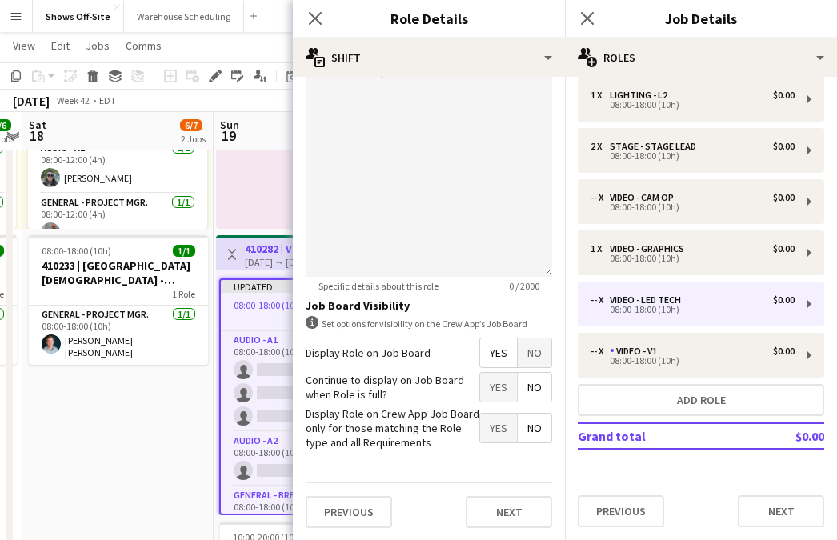
click at [524, 390] on span "No" at bounding box center [535, 387] width 34 height 29
click at [485, 429] on span "Yes" at bounding box center [498, 428] width 37 height 29
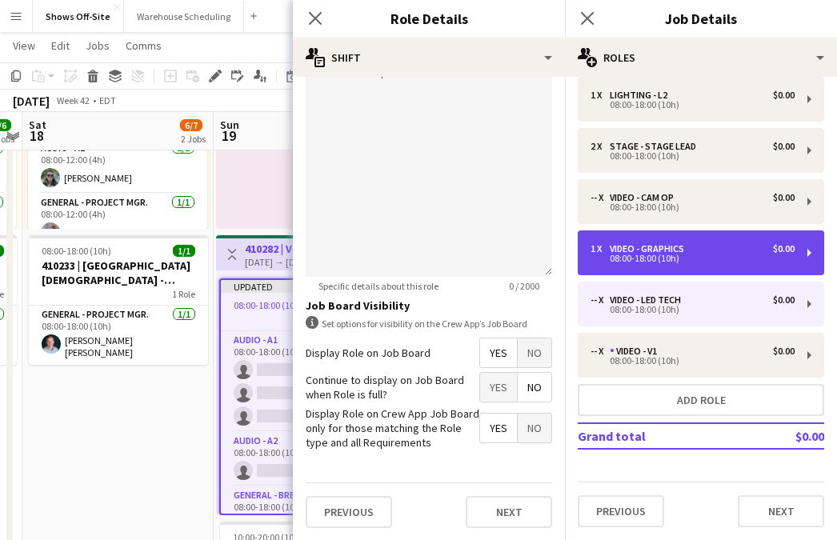
click at [654, 255] on div "08:00-18:00 (10h)" at bounding box center [693, 259] width 204 height 8
type input "**********"
type input "*"
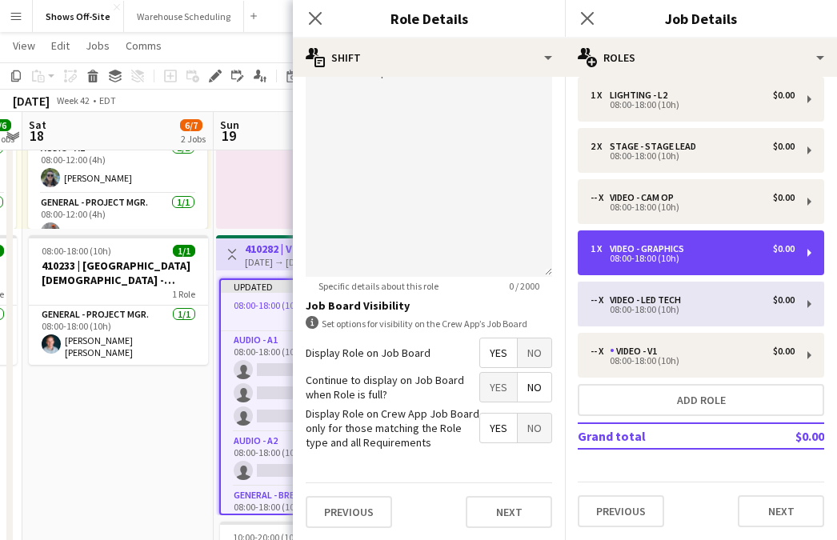
scroll to position [462, 0]
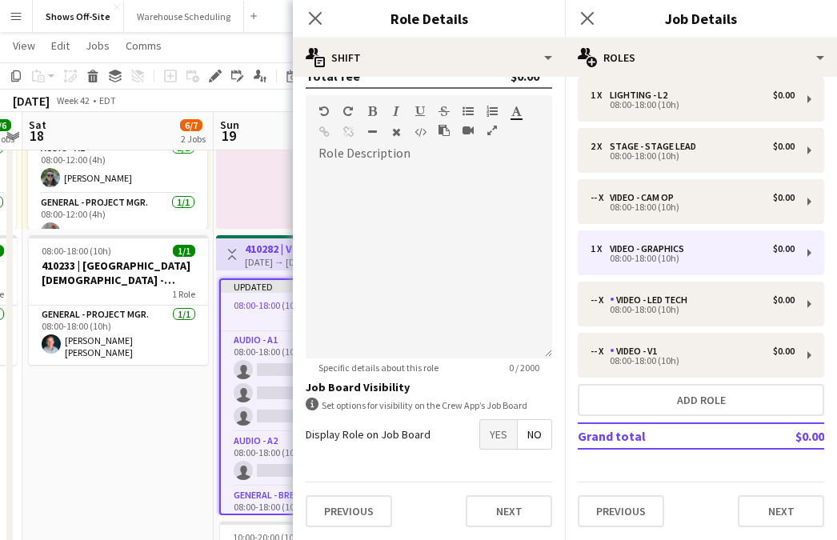
click at [503, 429] on span "Yes" at bounding box center [498, 434] width 37 height 29
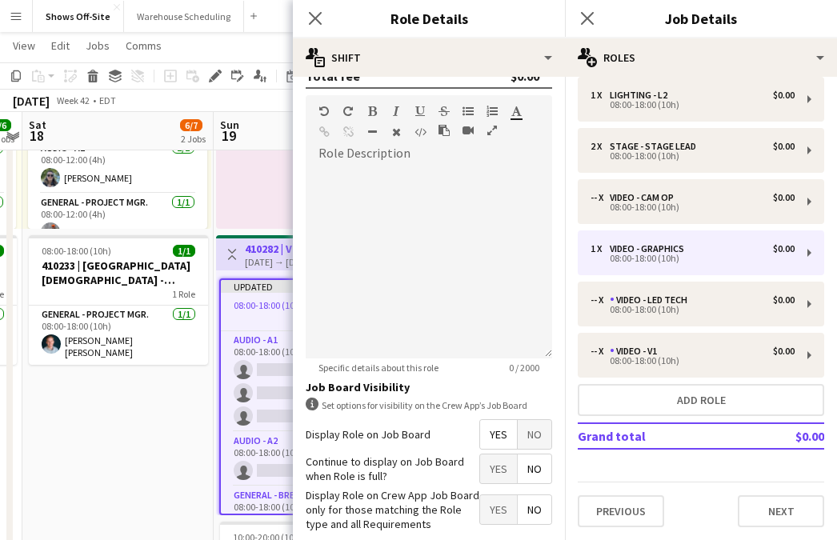
scroll to position [535, 0]
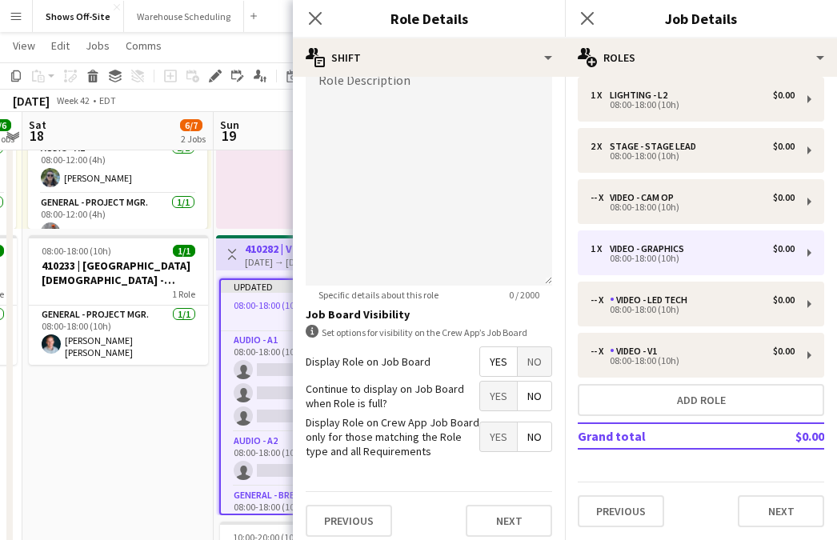
click at [534, 392] on span "No" at bounding box center [535, 396] width 34 height 29
click at [477, 450] on label "Display Role on Crew App Job Board only for those matching the Role type and al…" at bounding box center [393, 437] width 174 height 44
click at [486, 441] on span "Yes" at bounding box center [498, 437] width 37 height 29
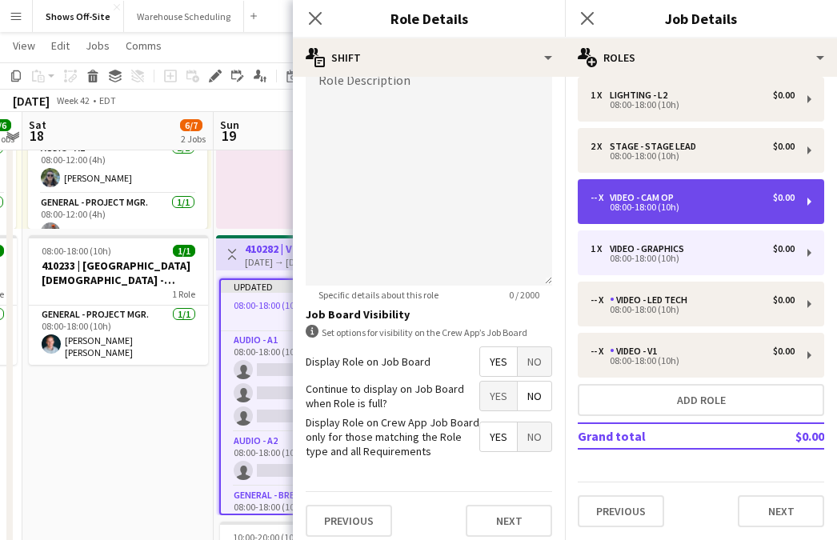
click at [629, 191] on div "-- x Video - Cam Op $0.00 08:00-18:00 (10h)" at bounding box center [701, 201] width 246 height 45
type input "**********"
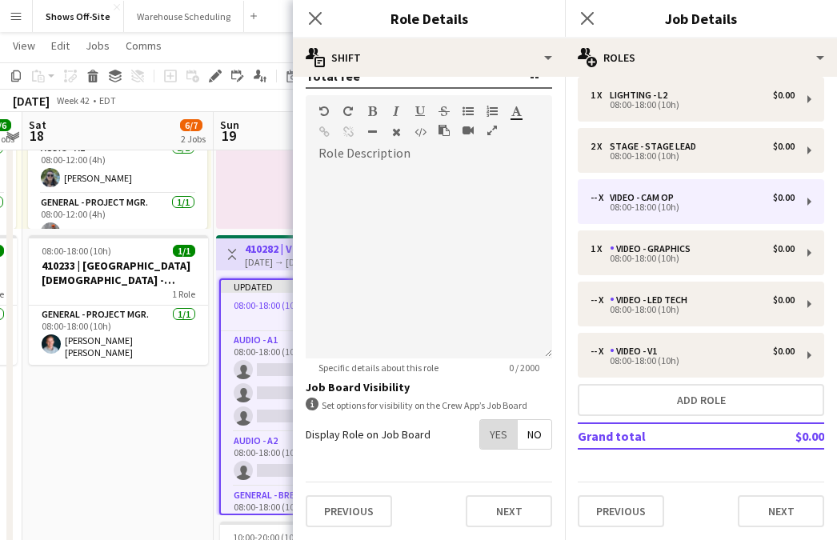
click at [503, 433] on span "Yes" at bounding box center [498, 434] width 37 height 29
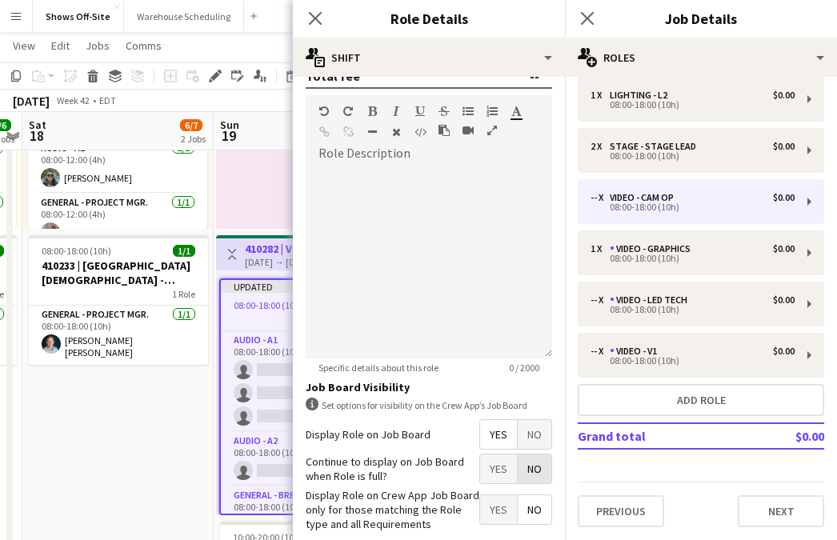
click at [539, 474] on span "No" at bounding box center [535, 469] width 34 height 29
click at [509, 499] on span "Yes" at bounding box center [498, 509] width 37 height 29
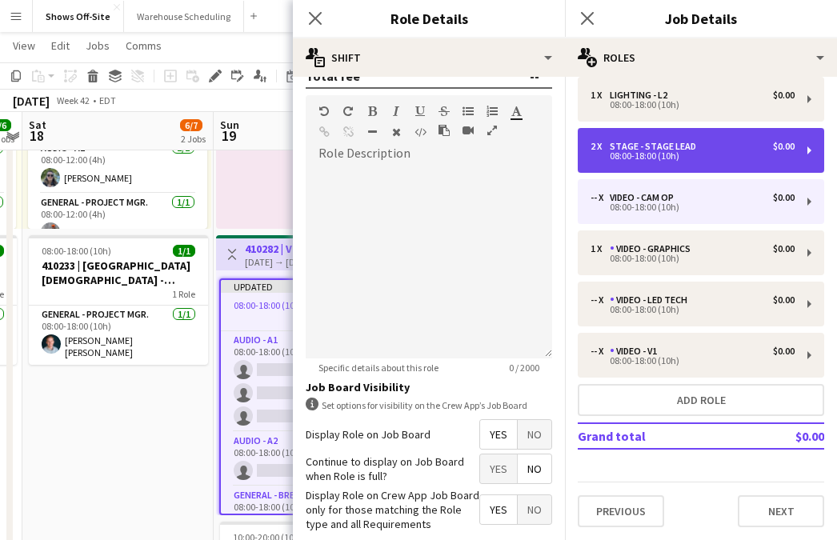
click at [648, 159] on div "08:00-18:00 (10h)" at bounding box center [693, 156] width 204 height 8
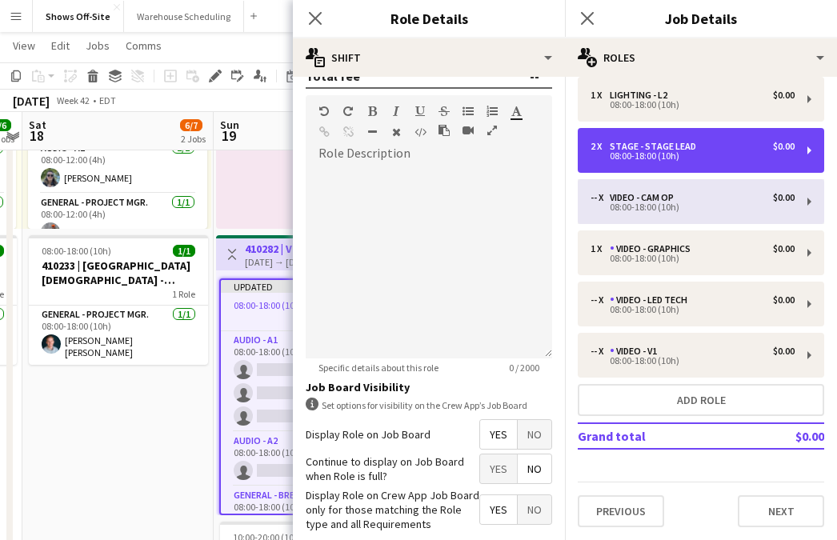
type input "**********"
type input "*"
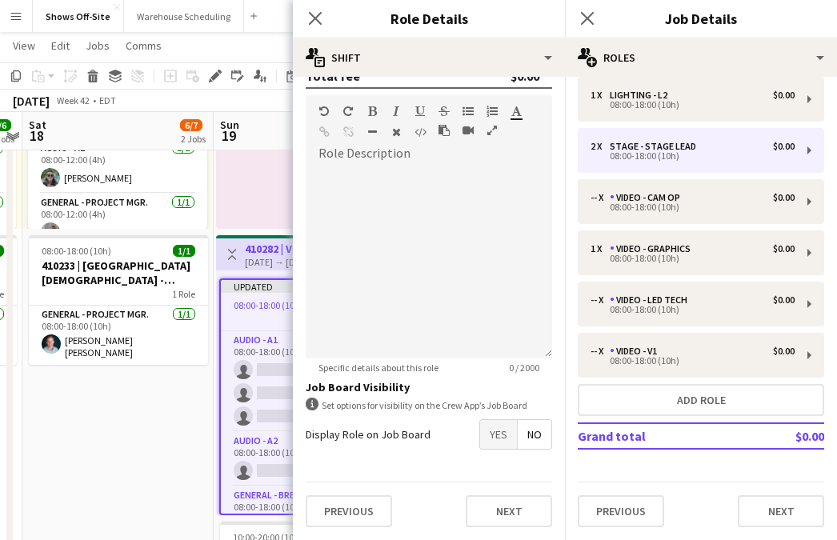
click at [492, 432] on span "Yes" at bounding box center [498, 434] width 37 height 29
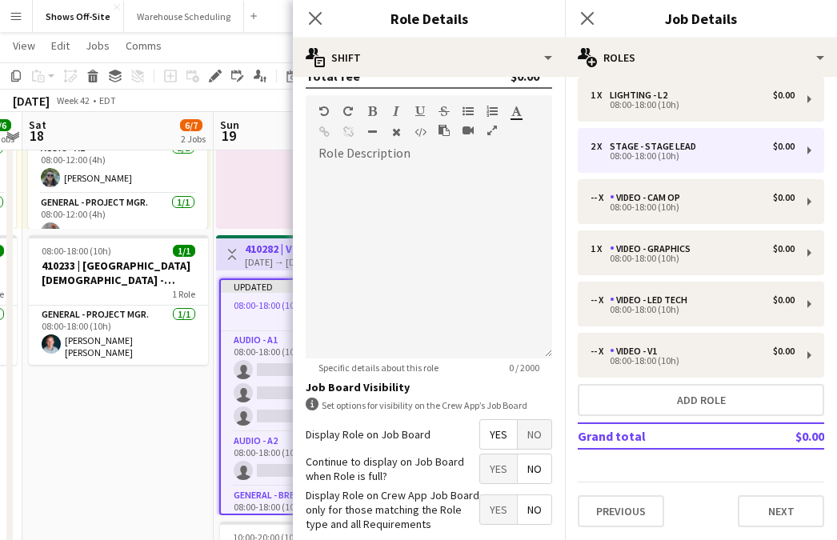
scroll to position [543, 0]
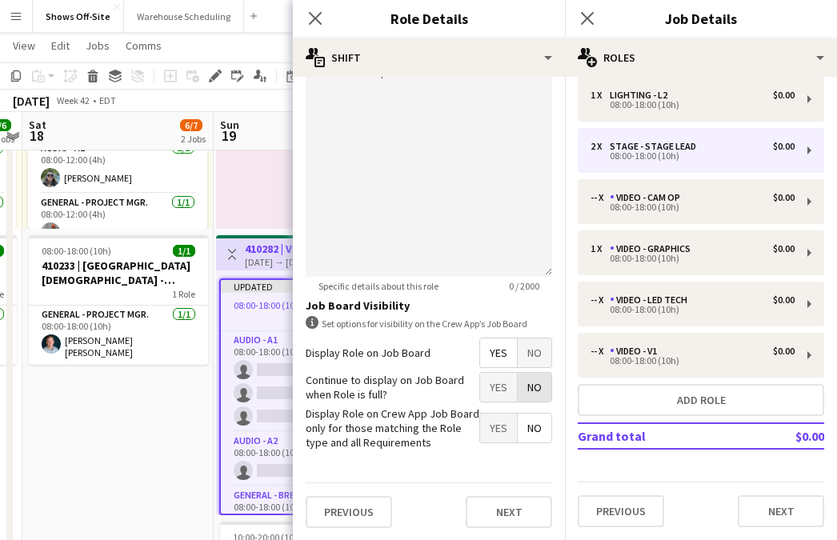
click at [529, 387] on span "No" at bounding box center [535, 387] width 34 height 29
click at [504, 419] on span "Yes" at bounding box center [498, 428] width 37 height 29
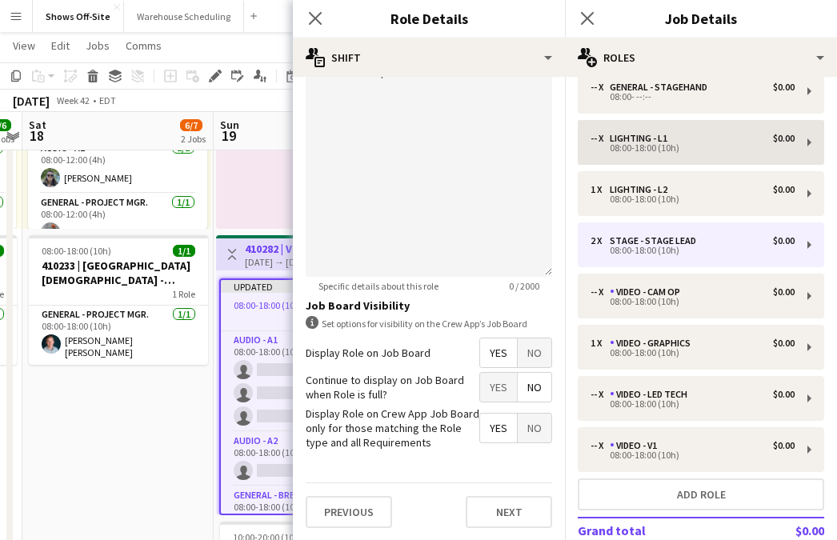
scroll to position [168, 0]
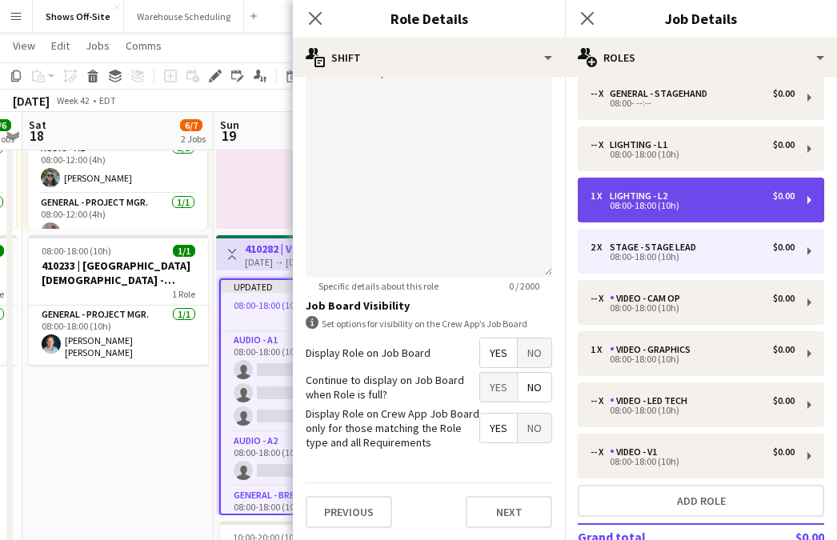
click at [646, 179] on div "1 x Lighting - L2 $0.00 08:00-18:00 (10h)" at bounding box center [701, 200] width 246 height 45
type input "**********"
type input "*"
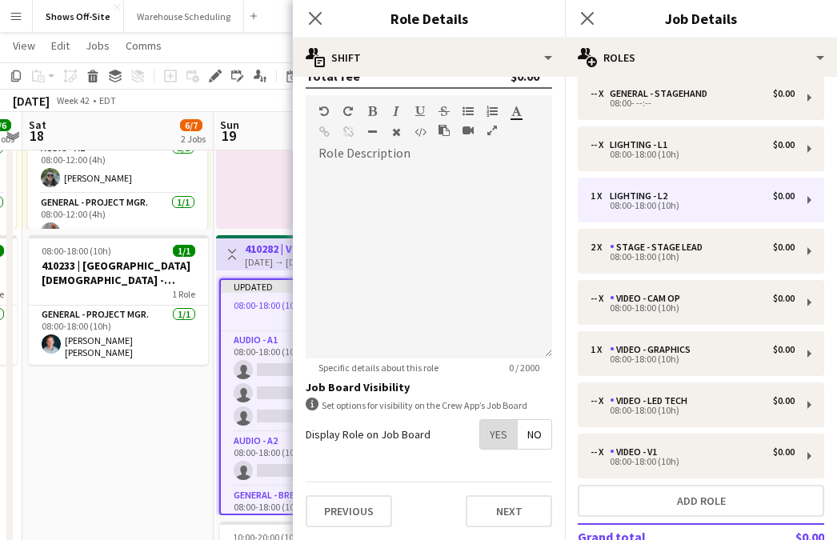
click at [501, 422] on span "Yes" at bounding box center [498, 434] width 37 height 29
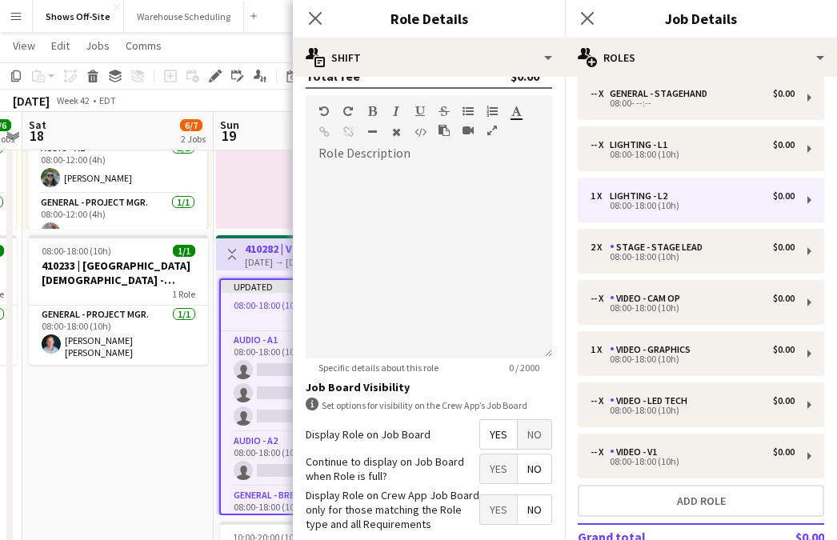
scroll to position [524, 0]
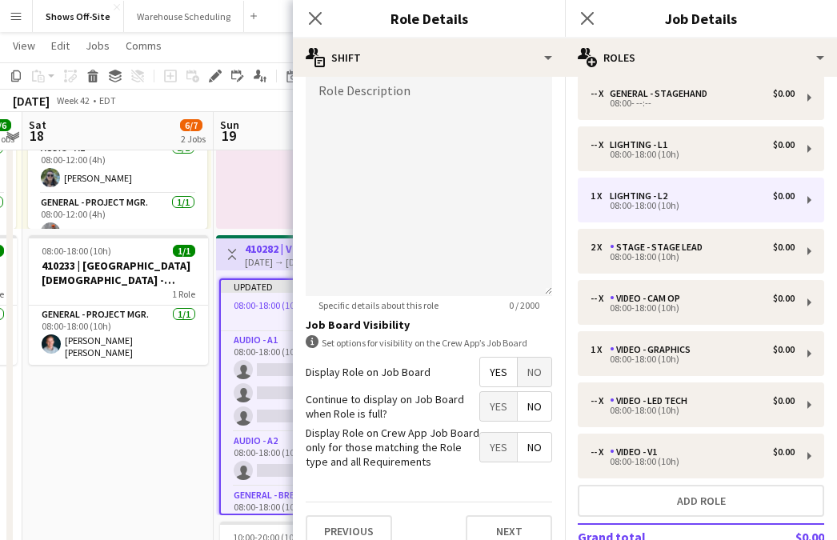
click at [540, 405] on span "No" at bounding box center [535, 406] width 34 height 29
click at [491, 451] on span "Yes" at bounding box center [498, 447] width 37 height 29
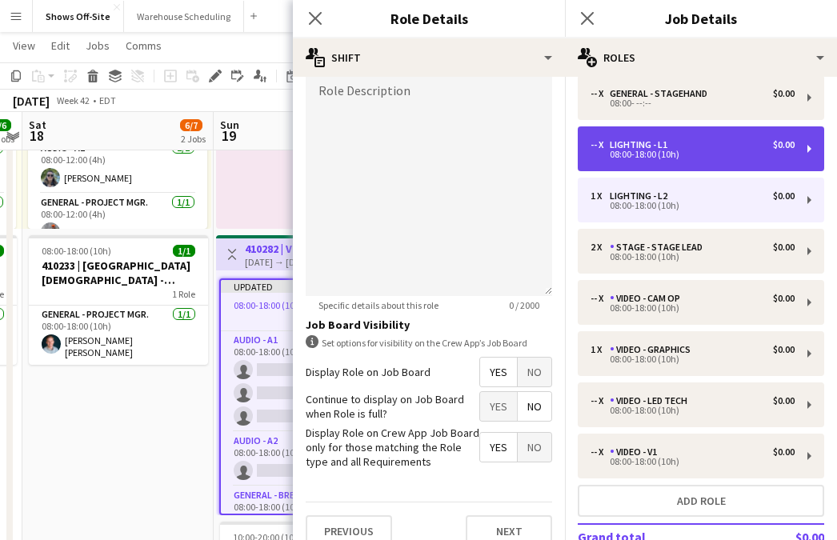
click at [673, 150] on div "08:00-18:00 (10h)" at bounding box center [693, 154] width 204 height 8
type input "**********"
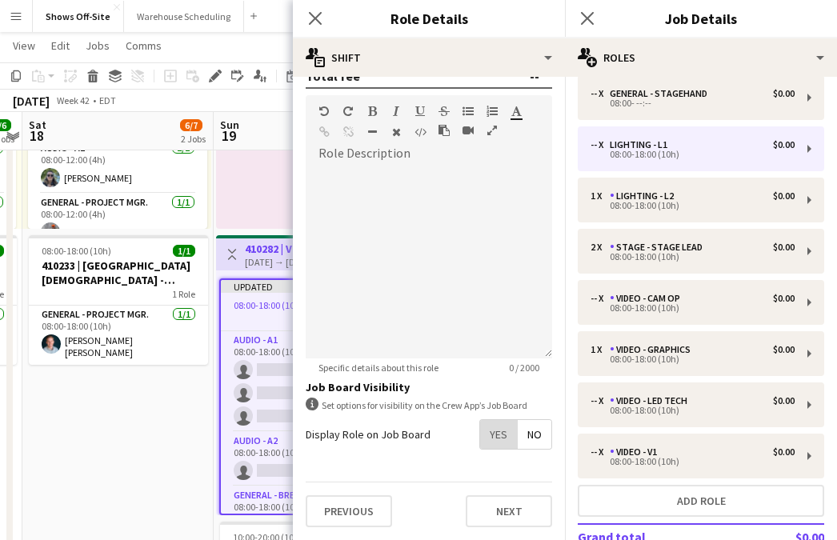
click at [500, 425] on span "Yes" at bounding box center [498, 434] width 37 height 29
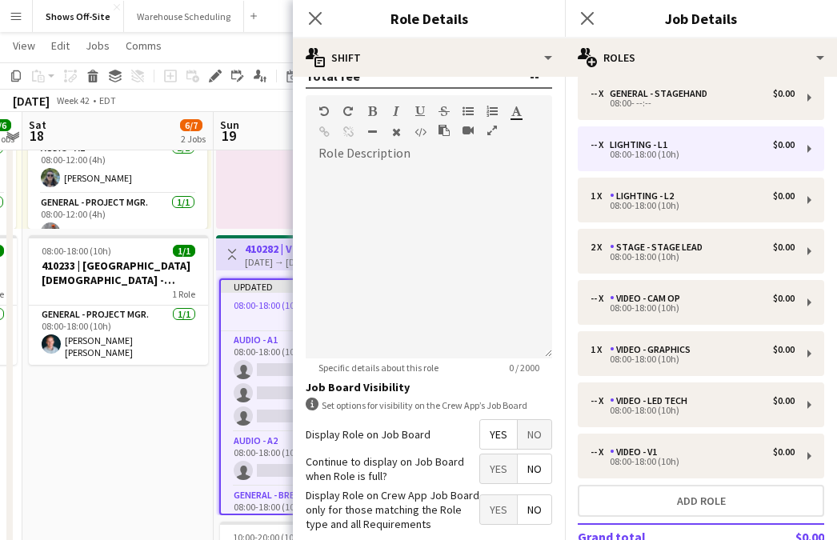
click at [531, 470] on span "No" at bounding box center [535, 469] width 34 height 29
click at [503, 503] on span "Yes" at bounding box center [498, 509] width 37 height 29
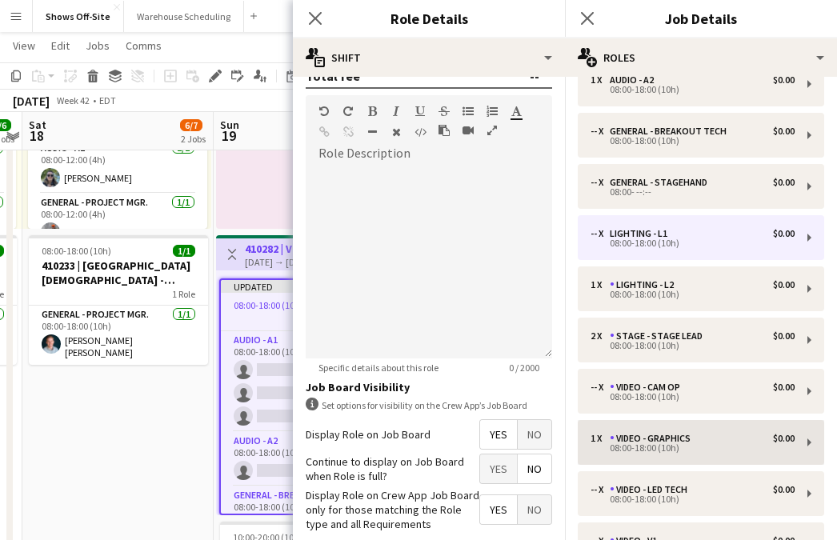
scroll to position [33, 0]
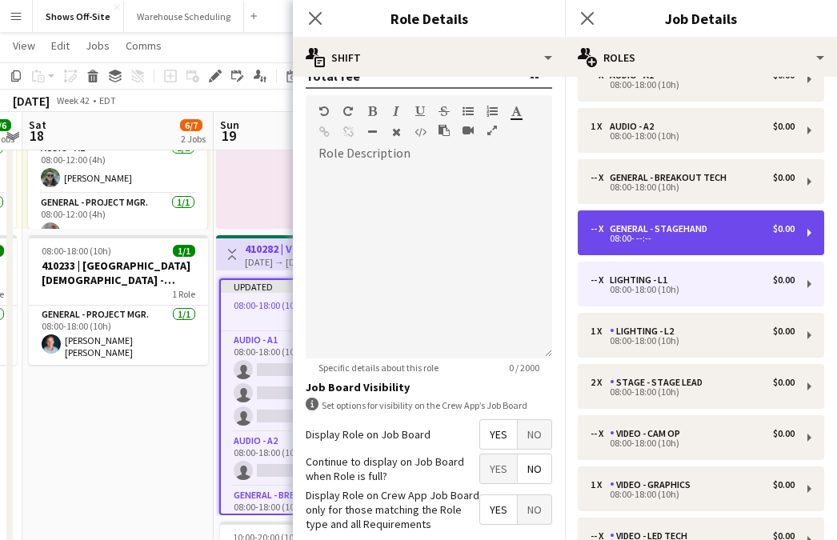
click at [658, 235] on div "08:00- --:--" at bounding box center [693, 238] width 204 height 8
type input "**********"
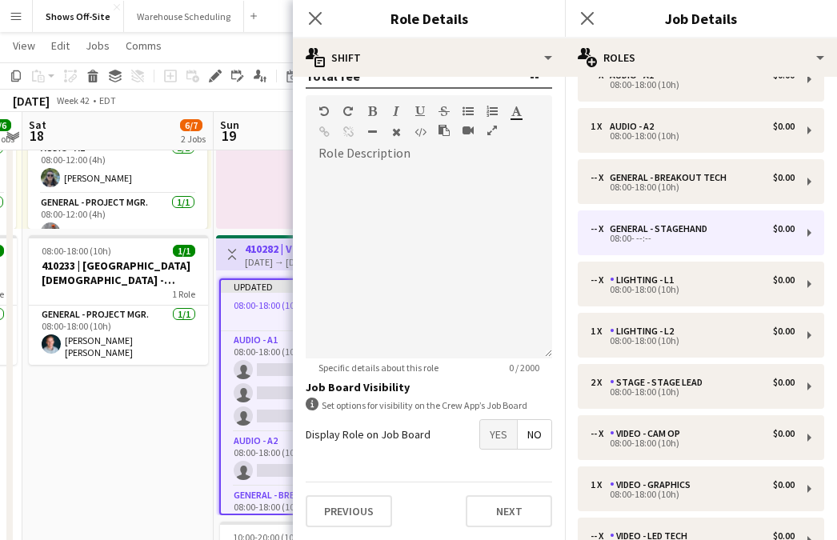
click at [500, 443] on span "Yes" at bounding box center [498, 434] width 37 height 29
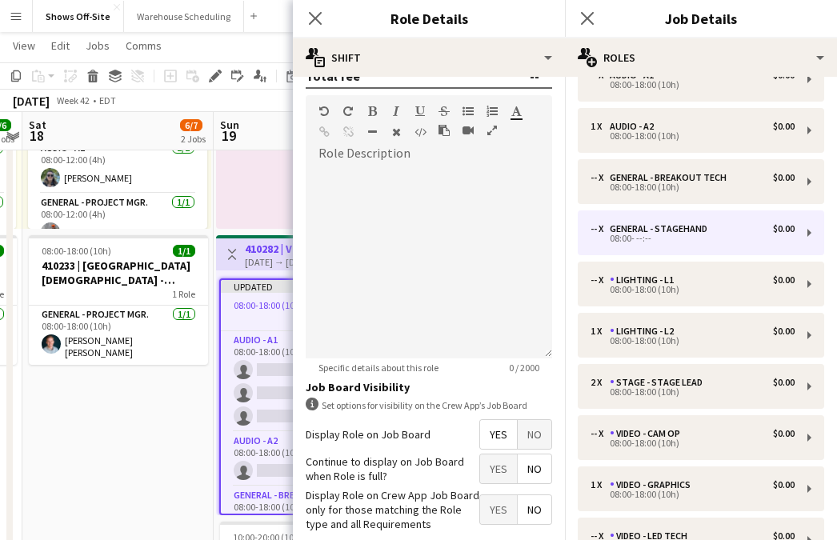
scroll to position [516, 0]
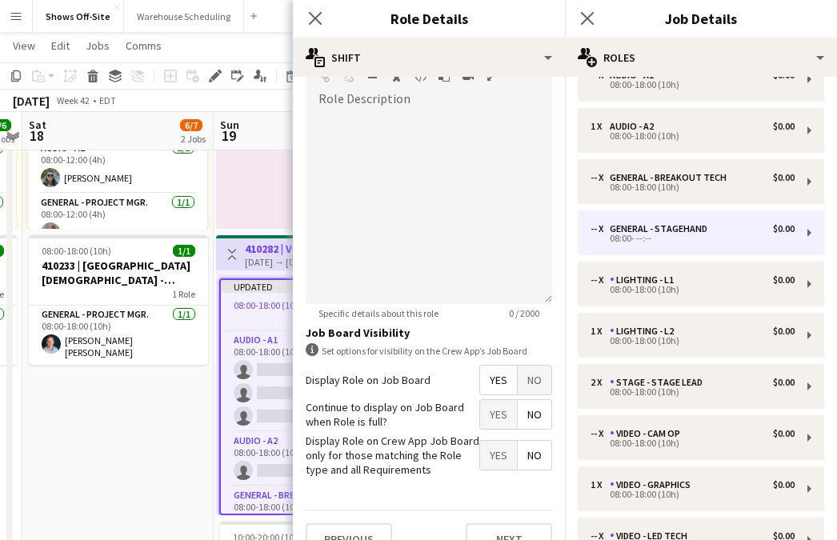
click at [530, 411] on span "No" at bounding box center [535, 414] width 34 height 29
click at [496, 469] on span "Yes" at bounding box center [498, 455] width 37 height 29
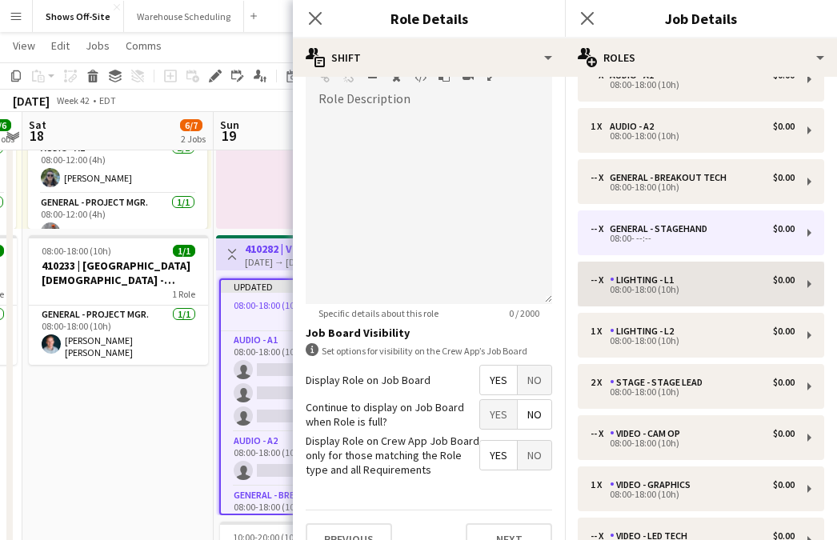
scroll to position [0, 0]
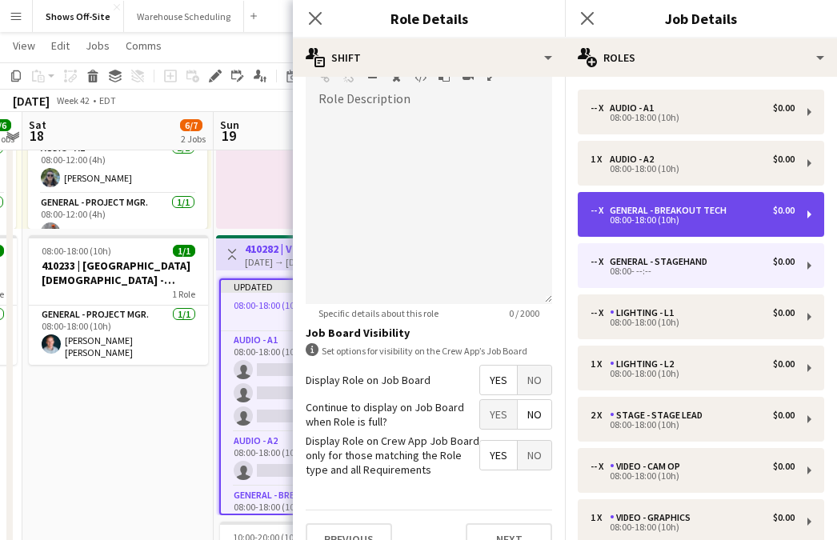
click at [656, 224] on div "08:00-18:00 (10h)" at bounding box center [693, 220] width 204 height 8
type input "**********"
type input "*****"
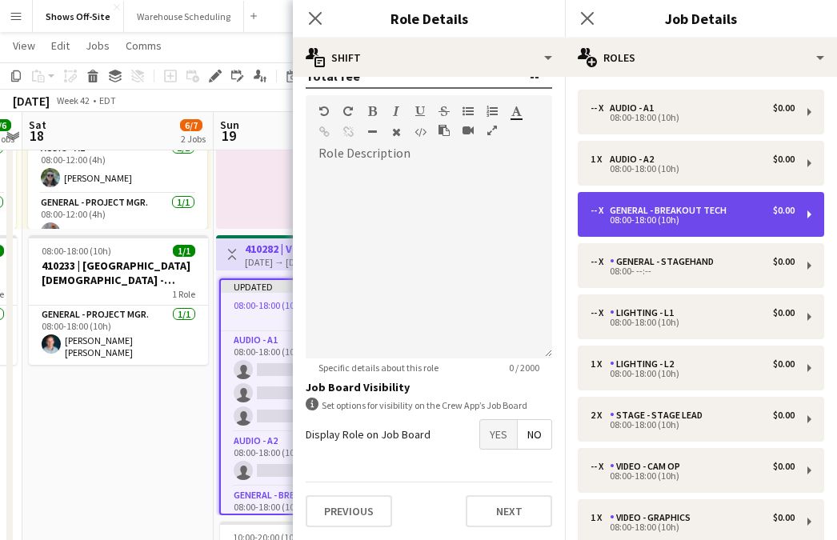
scroll to position [462, 0]
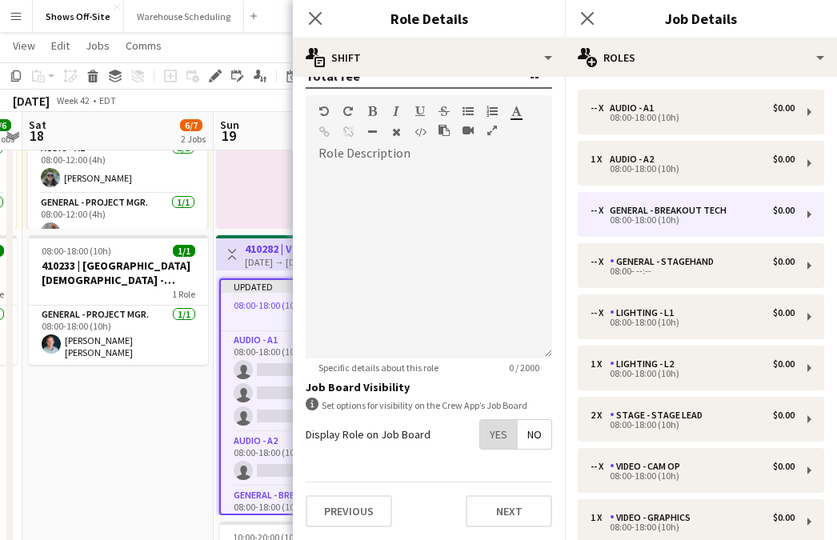
click at [497, 445] on span "Yes" at bounding box center [498, 434] width 37 height 29
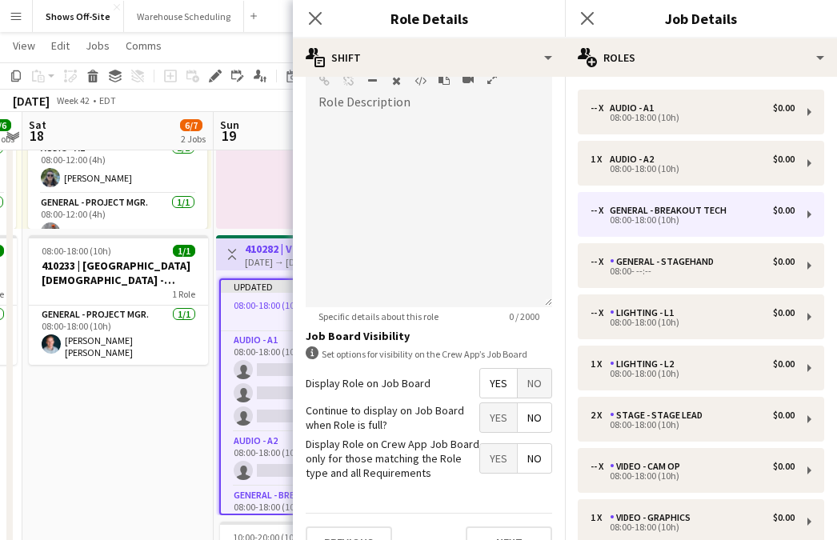
scroll to position [543, 0]
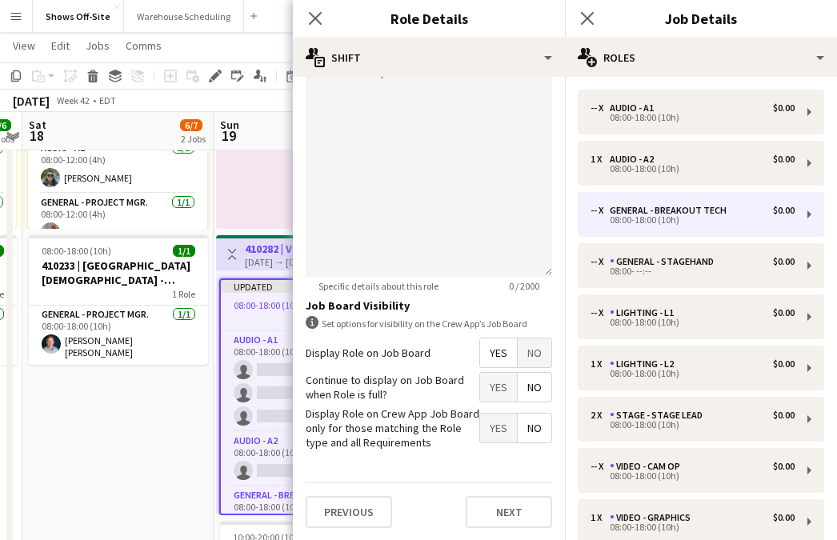
click at [528, 399] on span "No" at bounding box center [535, 387] width 34 height 29
click at [504, 426] on span "Yes" at bounding box center [498, 428] width 37 height 29
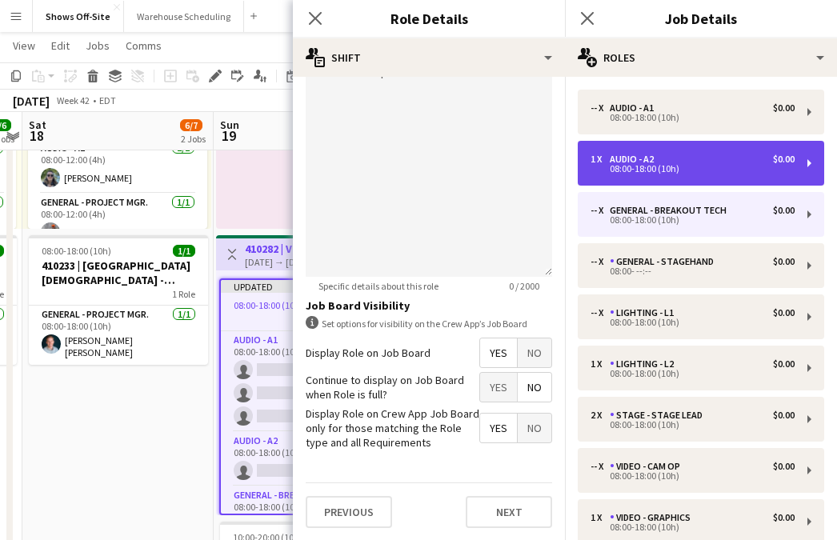
click at [640, 156] on div "Audio - A2" at bounding box center [635, 159] width 50 height 11
type input "**********"
type input "*"
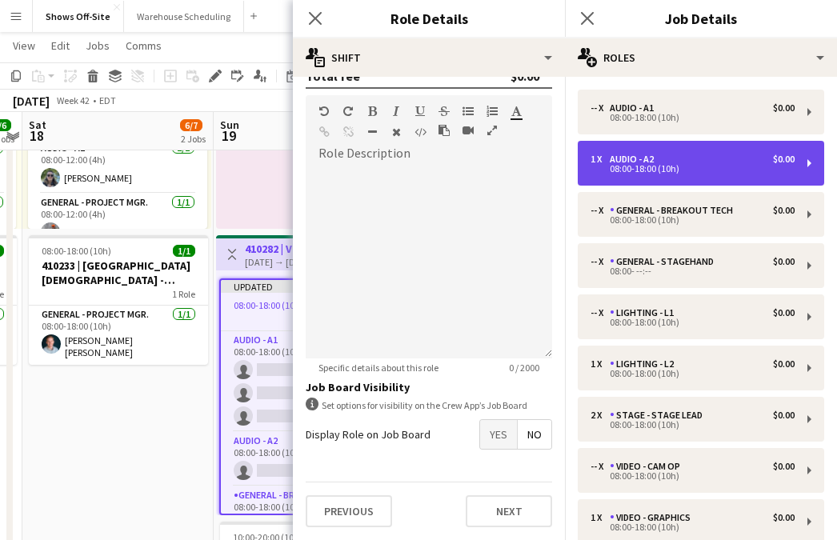
scroll to position [462, 0]
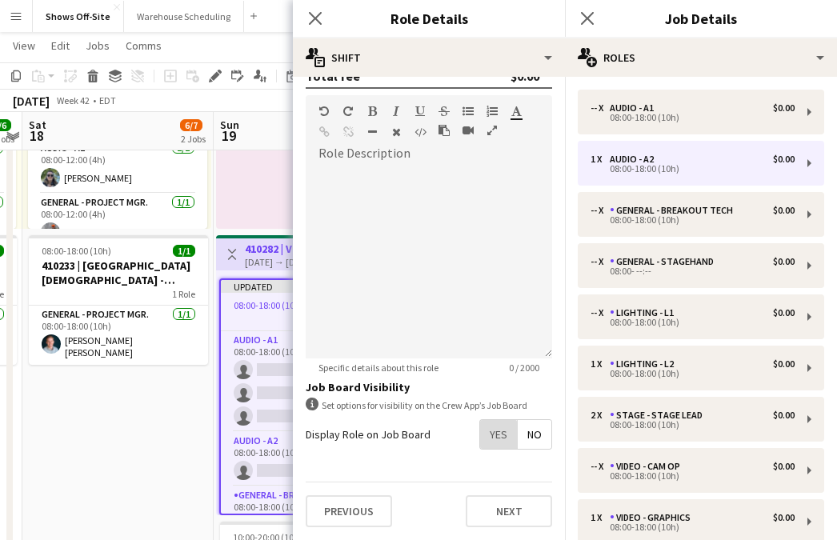
click at [496, 439] on span "Yes" at bounding box center [498, 434] width 37 height 29
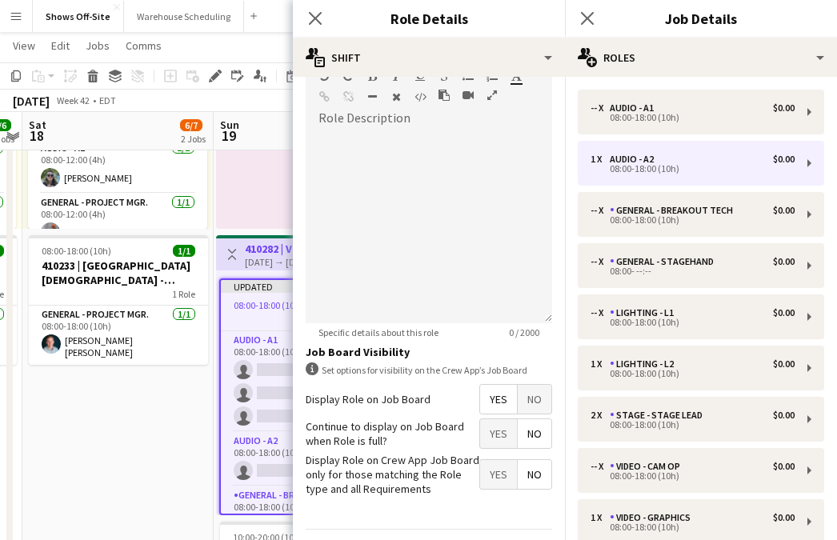
scroll to position [518, 0]
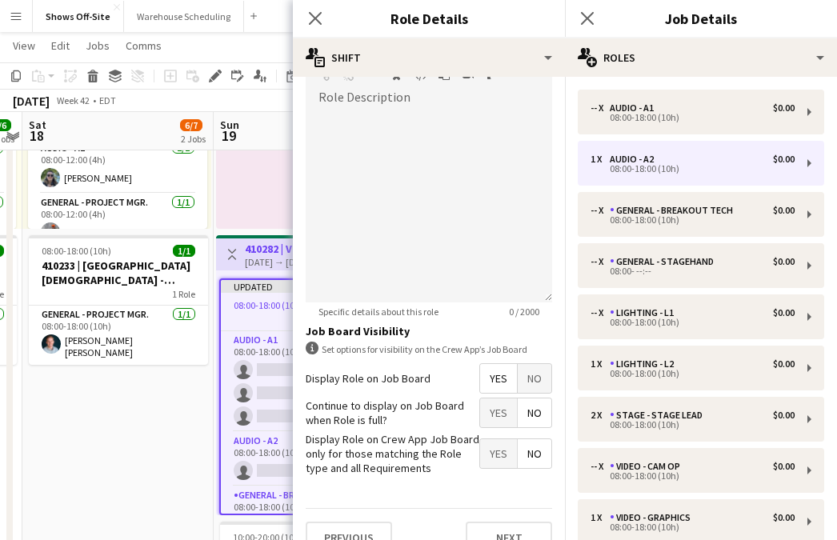
click at [543, 427] on span "No" at bounding box center [535, 413] width 34 height 29
click at [513, 449] on span "Yes" at bounding box center [498, 453] width 37 height 29
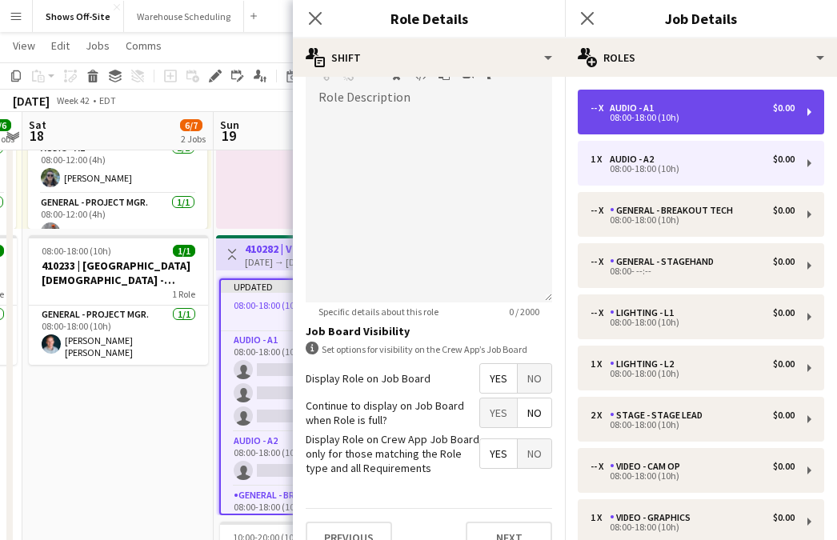
click at [658, 109] on div "Audio - A1" at bounding box center [635, 107] width 50 height 11
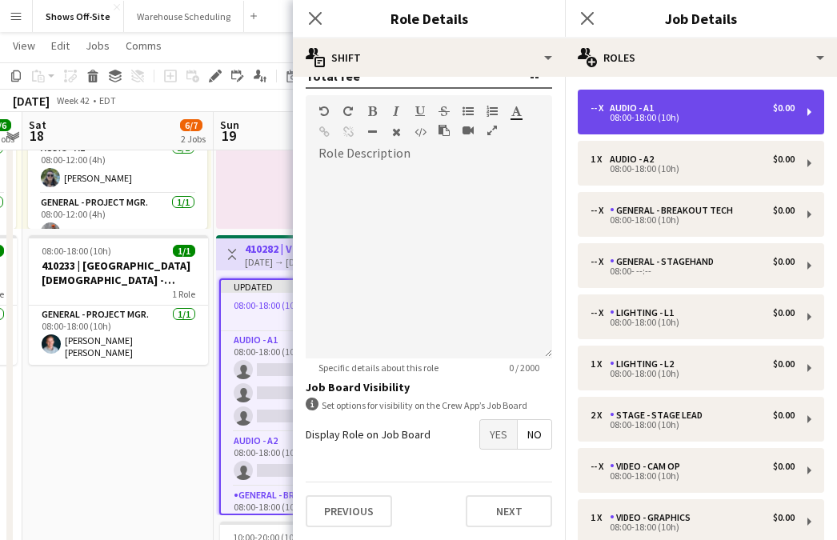
type input "**********"
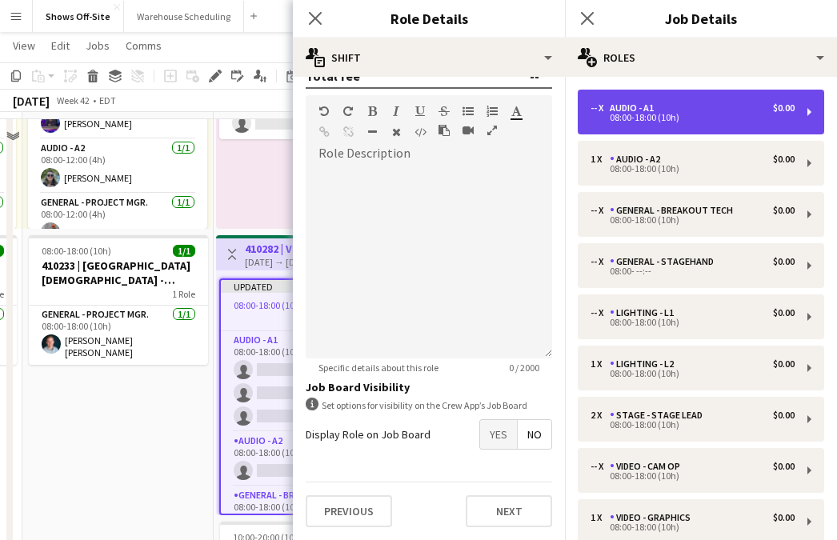
scroll to position [0, 0]
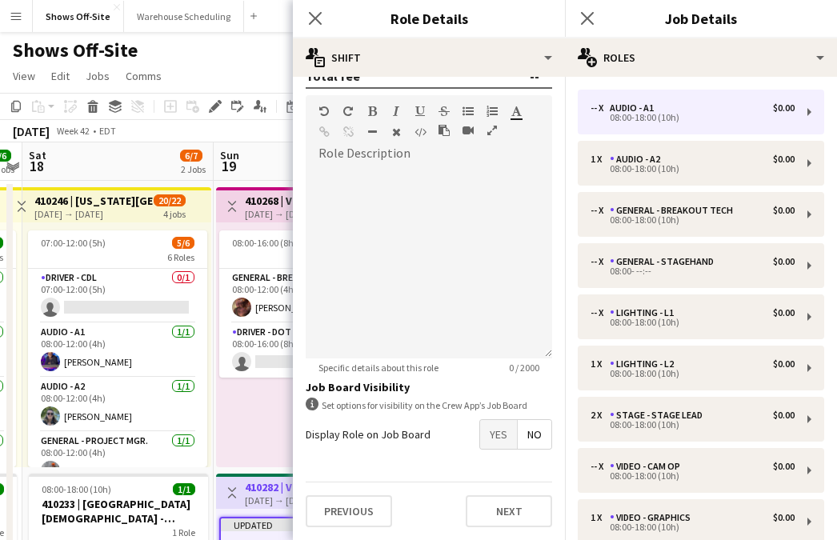
click at [500, 435] on span "Yes" at bounding box center [498, 434] width 37 height 29
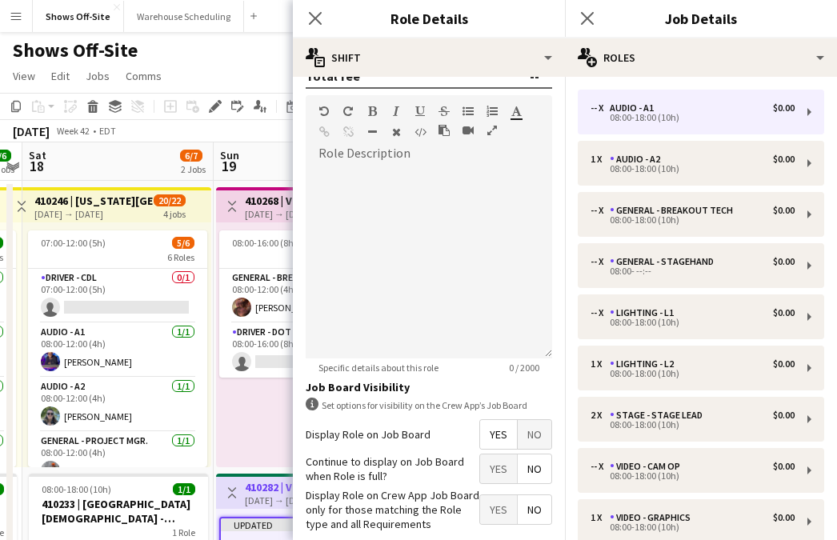
click at [523, 482] on span "No" at bounding box center [535, 469] width 34 height 29
click at [499, 504] on span "Yes" at bounding box center [498, 509] width 37 height 29
click at [315, 9] on app-icon "Close pop-in" at bounding box center [315, 18] width 23 height 23
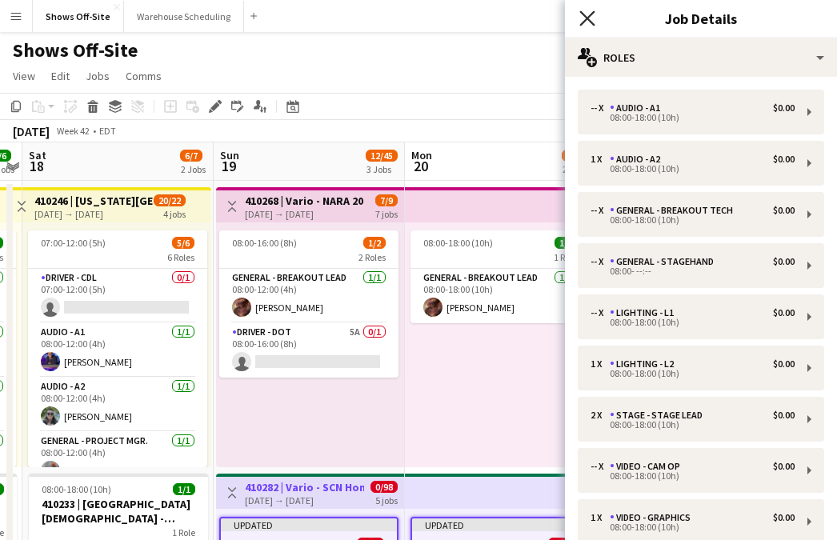
click at [585, 18] on icon at bounding box center [586, 17] width 15 height 15
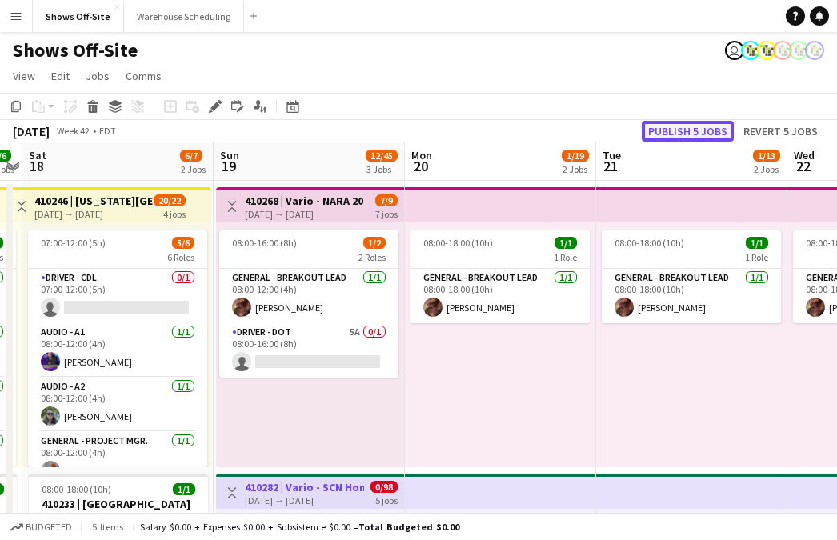
click at [666, 131] on button "Publish 5 jobs" at bounding box center [688, 131] width 92 height 21
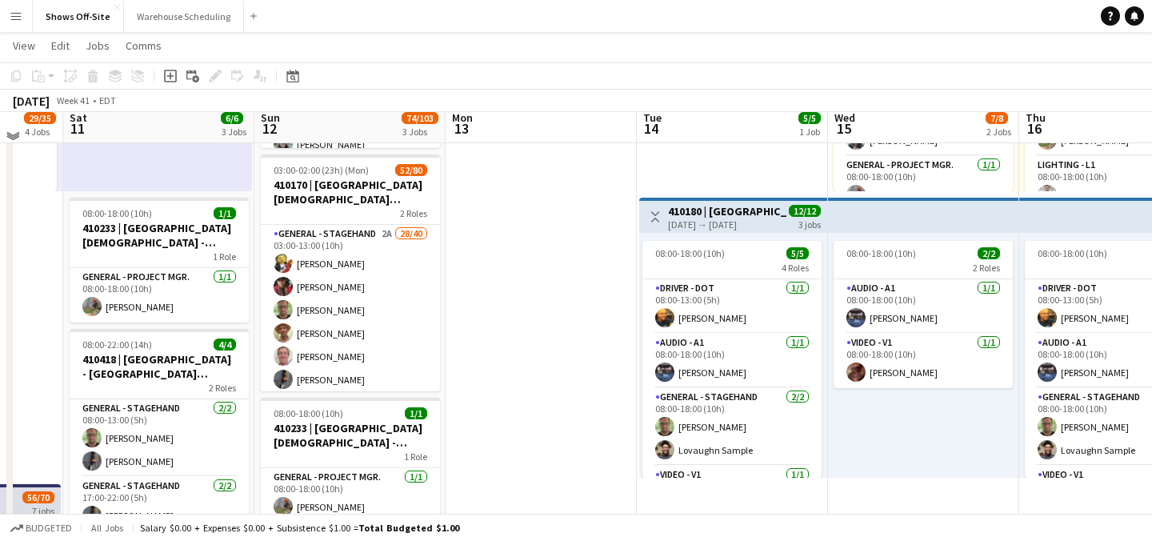
scroll to position [267, 0]
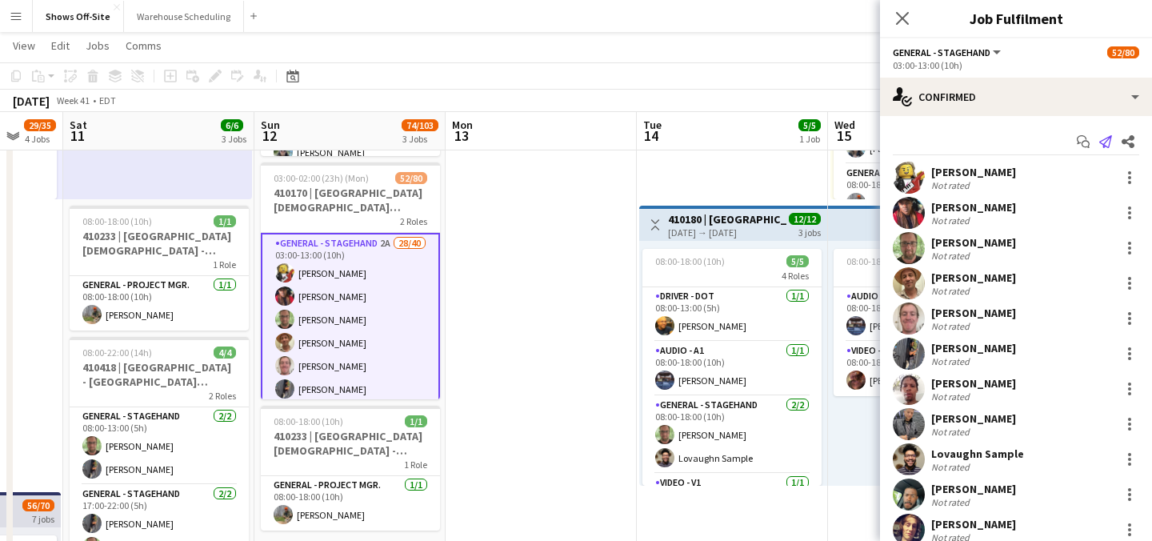
click at [836, 142] on icon "Send notification" at bounding box center [1106, 141] width 13 height 13
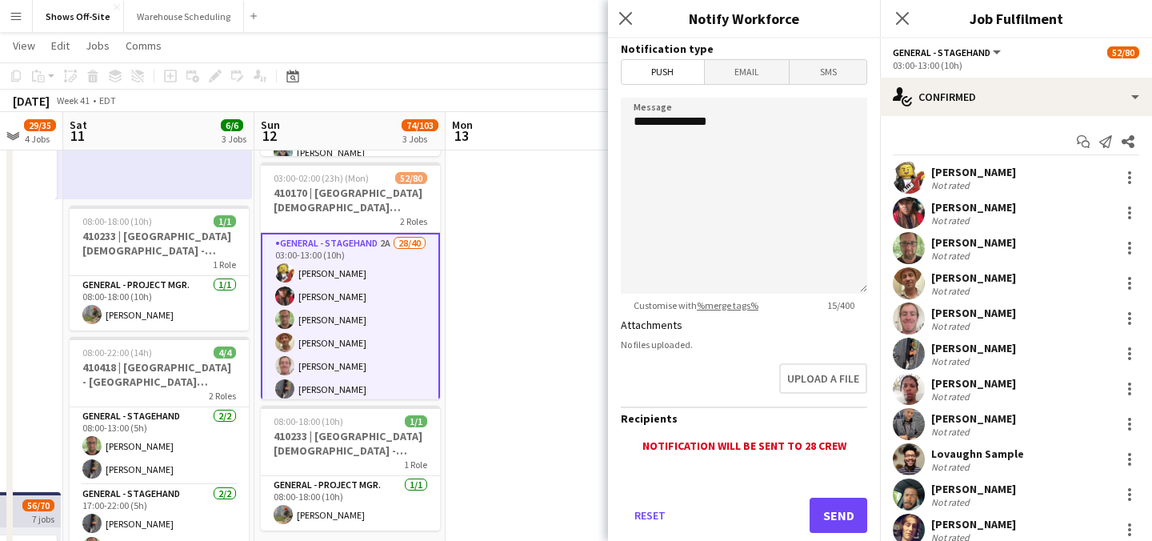
click at [634, 6] on div "Close pop-in" at bounding box center [628, 18] width 40 height 37
click at [634, 26] on app-icon "Close pop-in" at bounding box center [626, 18] width 23 height 23
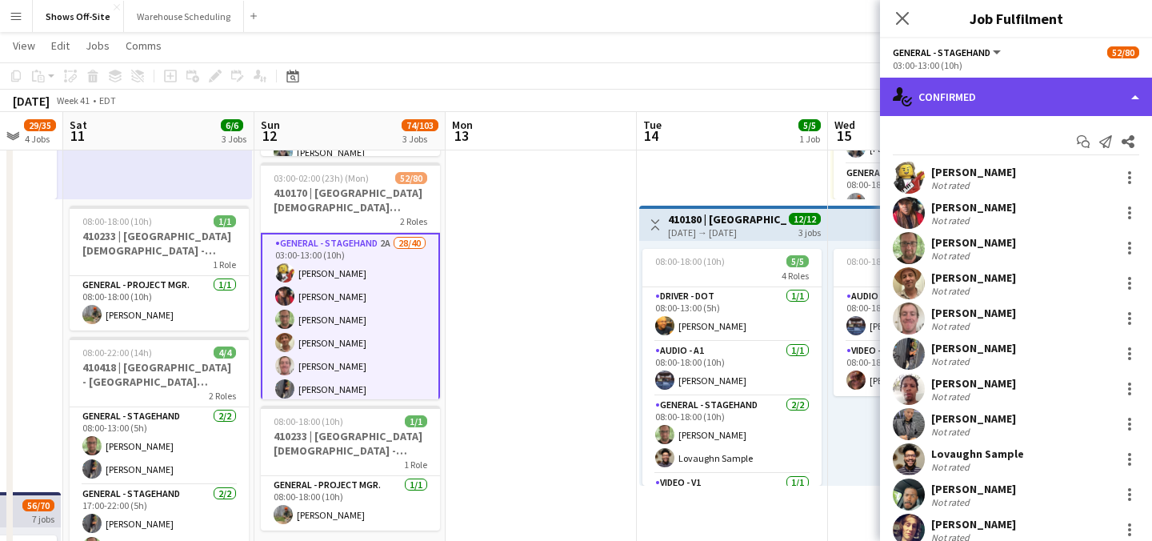
click at [836, 113] on div "single-neutral-actions-check-2 Confirmed" at bounding box center [1016, 97] width 272 height 38
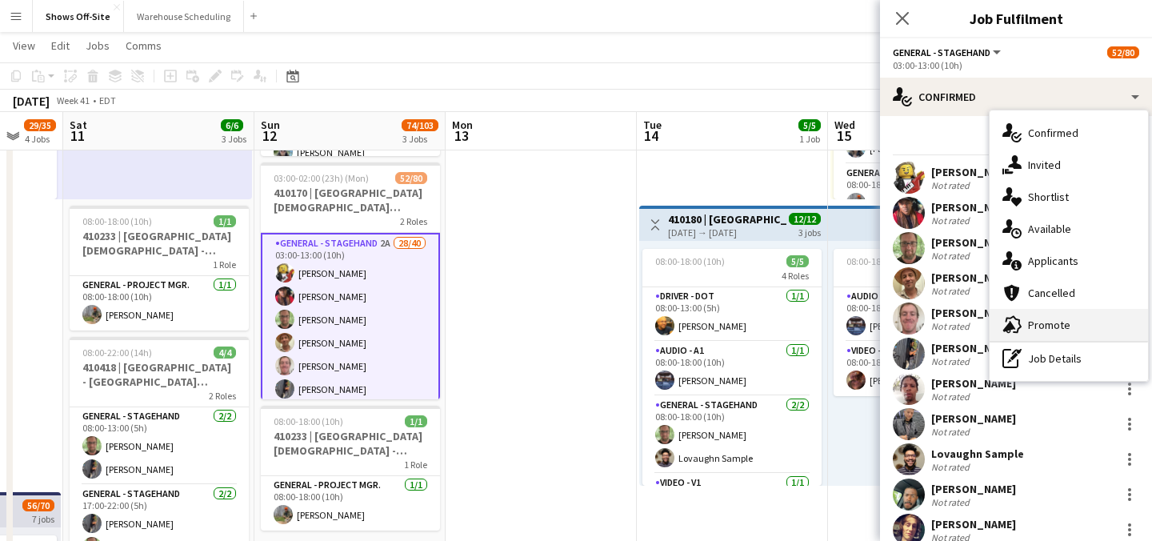
click at [836, 331] on div "advertising-megaphone Promote" at bounding box center [1069, 325] width 158 height 32
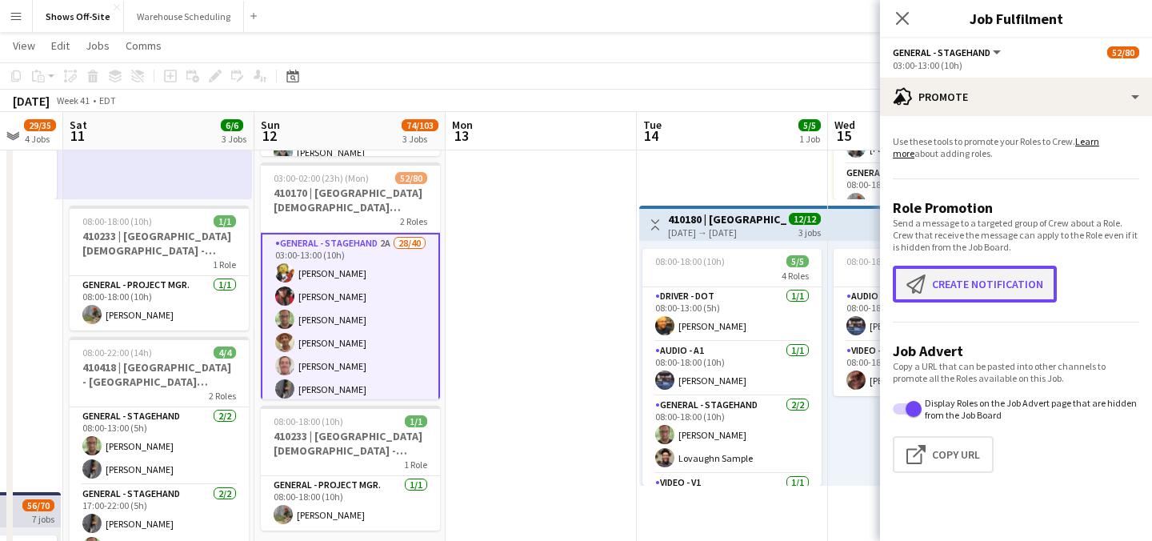
click at [836, 282] on button "Create notification Create notification" at bounding box center [975, 284] width 164 height 37
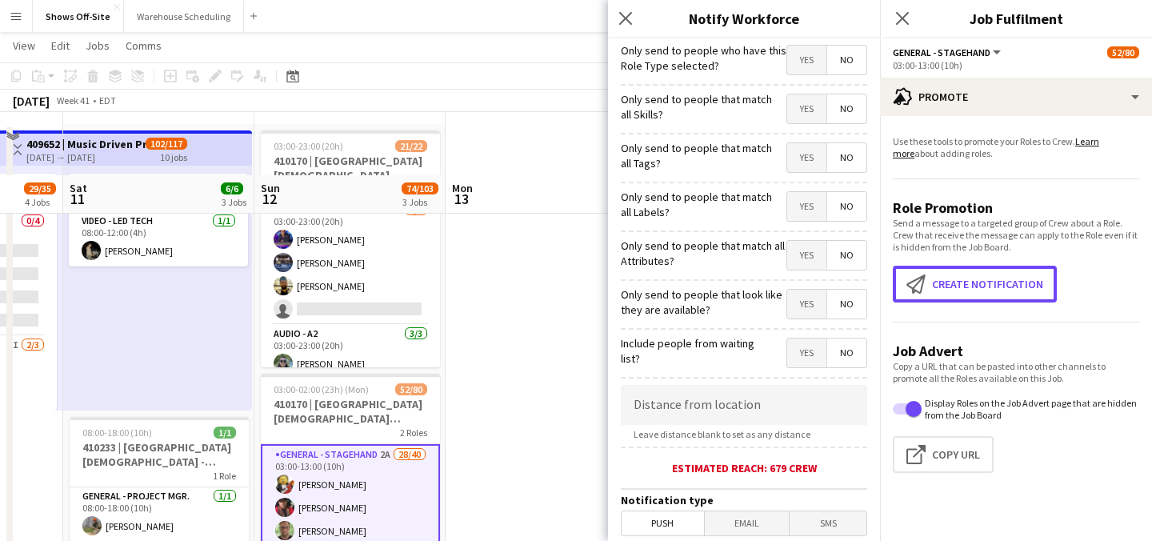
scroll to position [0, 0]
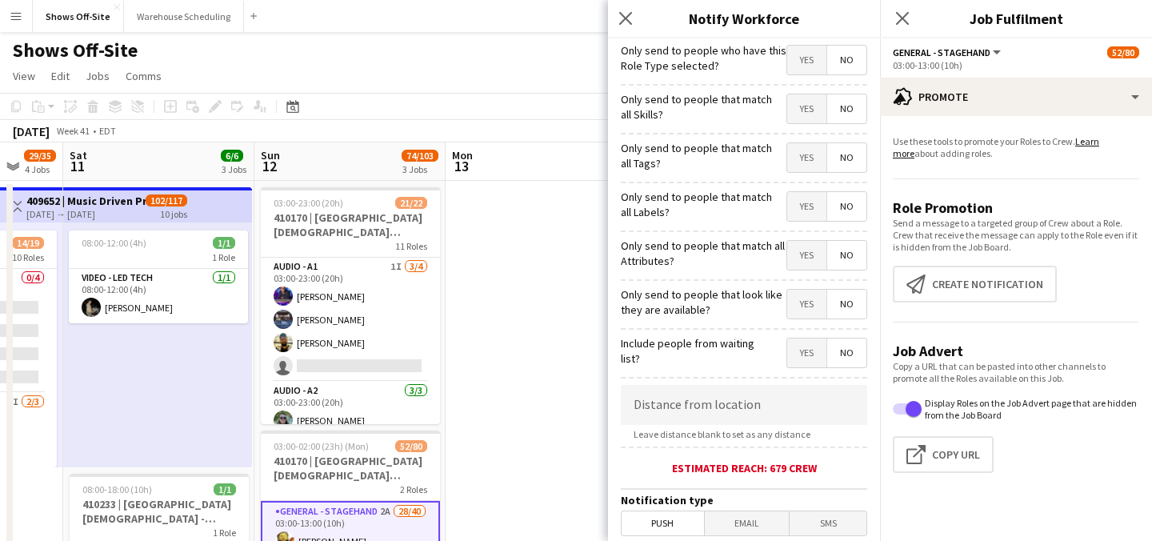
click at [803, 58] on span "Yes" at bounding box center [807, 60] width 39 height 29
click at [797, 119] on span "Yes" at bounding box center [807, 108] width 39 height 29
click at [801, 154] on span "Yes" at bounding box center [807, 157] width 39 height 29
click at [803, 190] on div "Only send to people that match all Labels? Yes No" at bounding box center [744, 204] width 246 height 39
click at [617, 9] on app-icon "Close pop-in" at bounding box center [626, 18] width 23 height 23
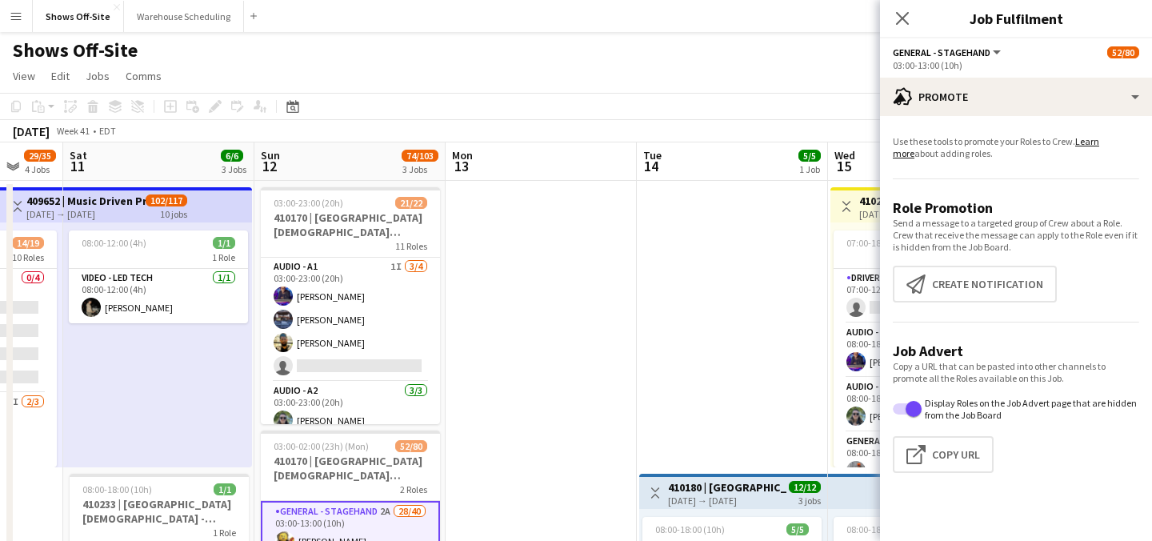
click at [836, 14] on icon "Close pop-in" at bounding box center [902, 18] width 13 height 13
